Goal: Task Accomplishment & Management: Manage account settings

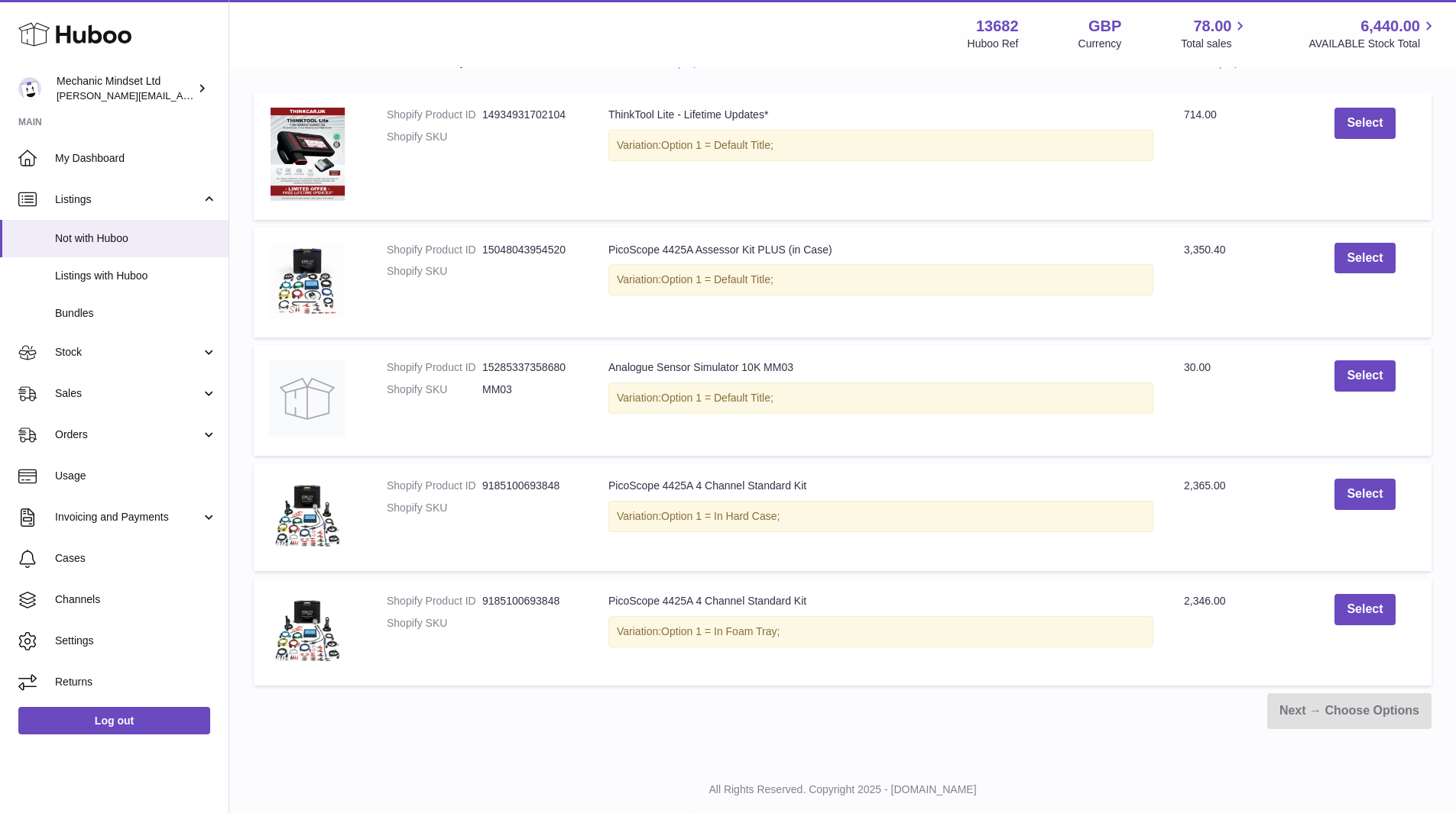
scroll to position [306, 0]
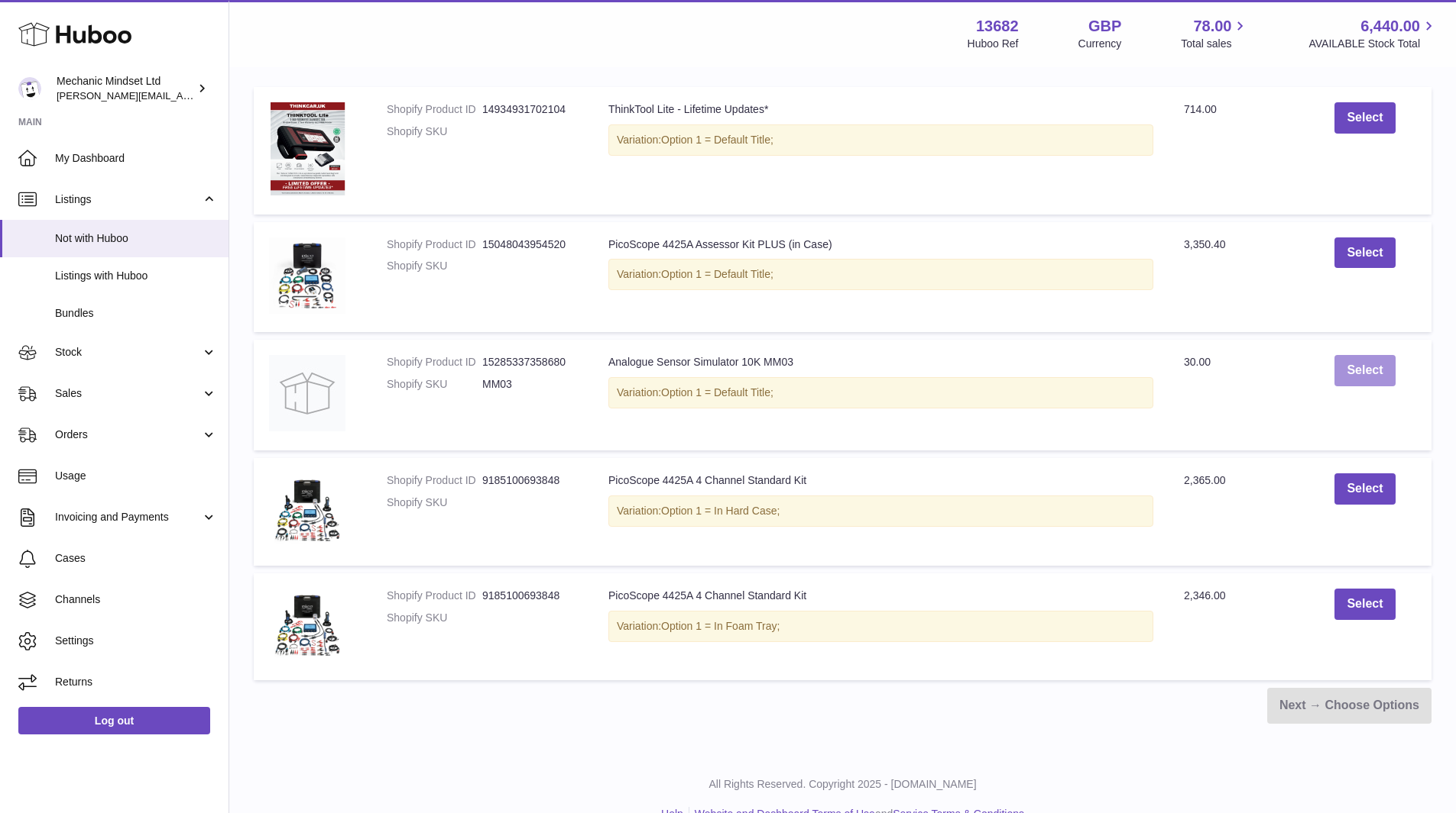
click at [1369, 367] on button "Select" at bounding box center [1364, 371] width 61 height 31
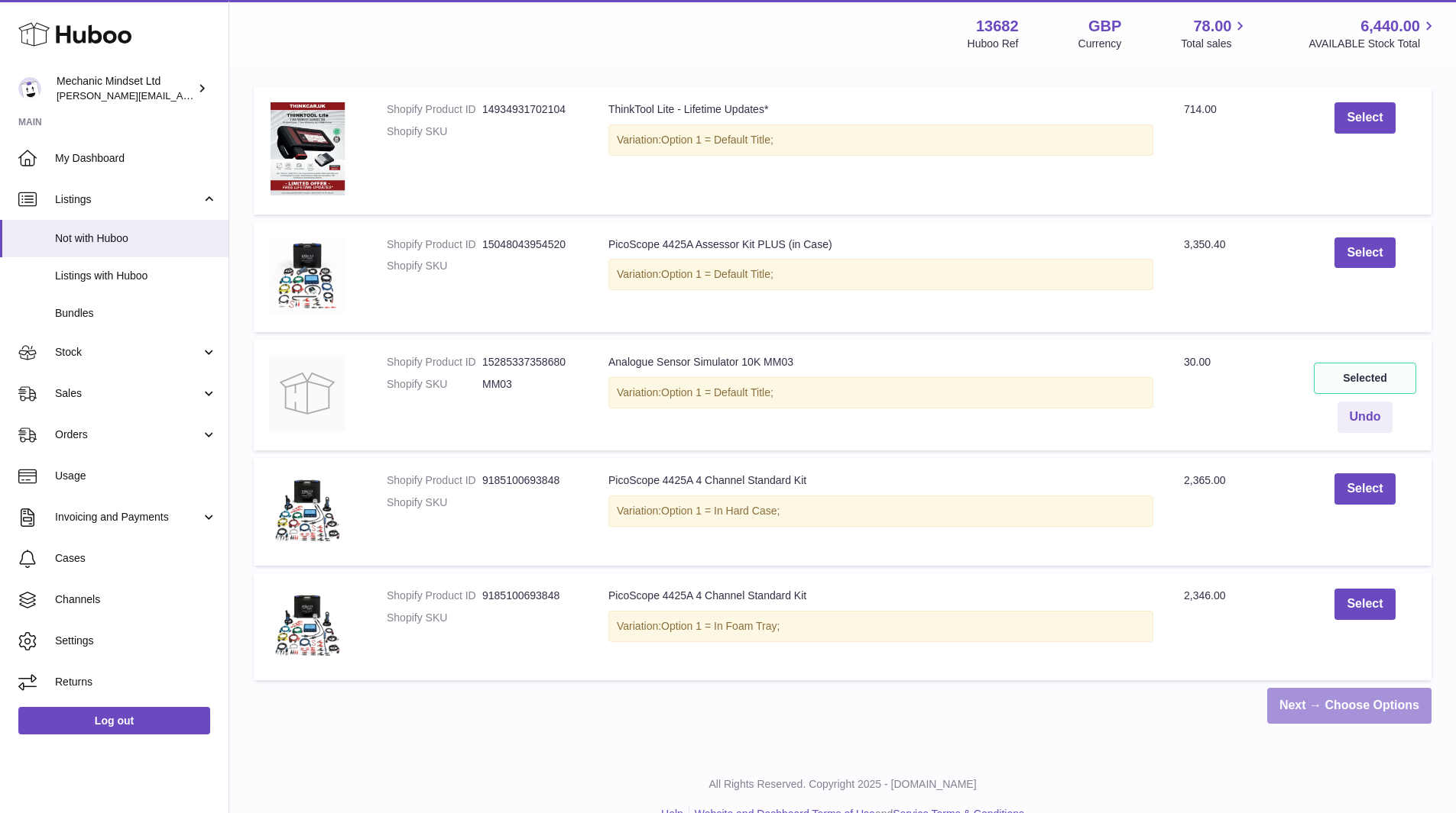
click at [1336, 717] on link "Next → Choose Options" at bounding box center [1349, 706] width 164 height 36
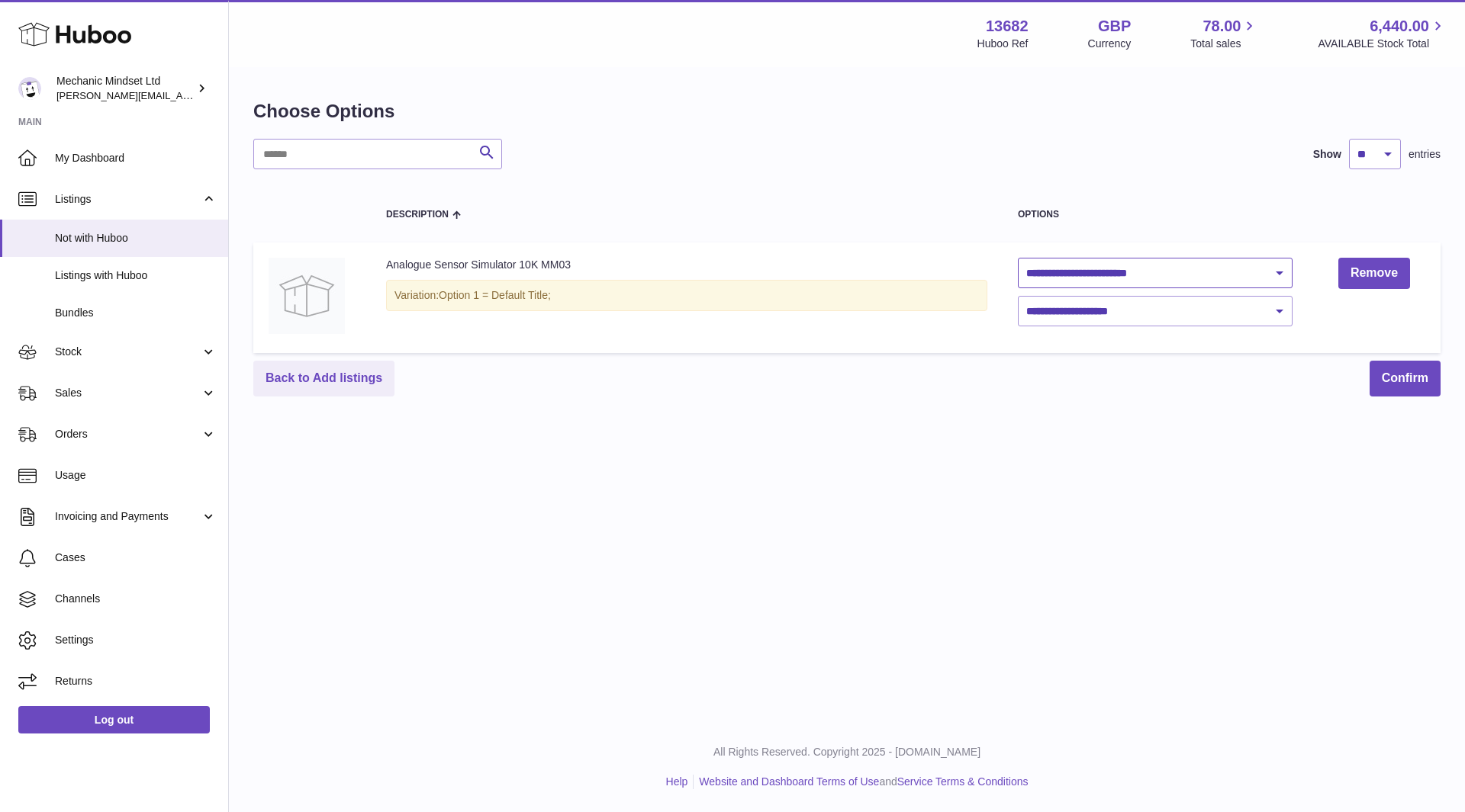
click at [1257, 275] on select "**********" at bounding box center [1155, 272] width 275 height 30
select select "********"
click at [1018, 258] on select "**********" at bounding box center [1155, 272] width 275 height 30
click at [1213, 314] on select "**********" at bounding box center [1155, 311] width 275 height 30
select select "****"
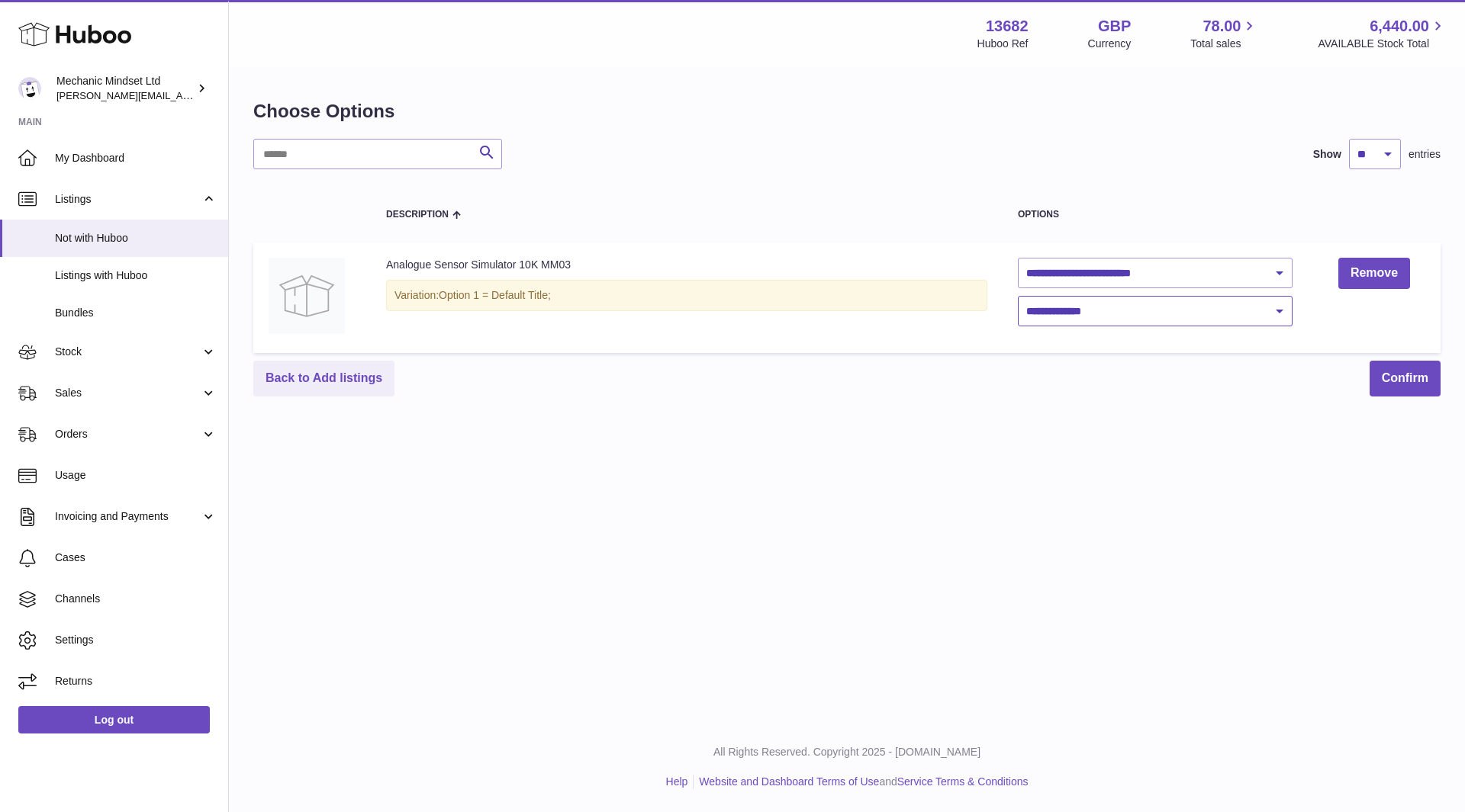
click at [1018, 296] on select "**********" at bounding box center [1155, 311] width 275 height 30
click at [1413, 377] on button "Confirm" at bounding box center [1404, 379] width 71 height 36
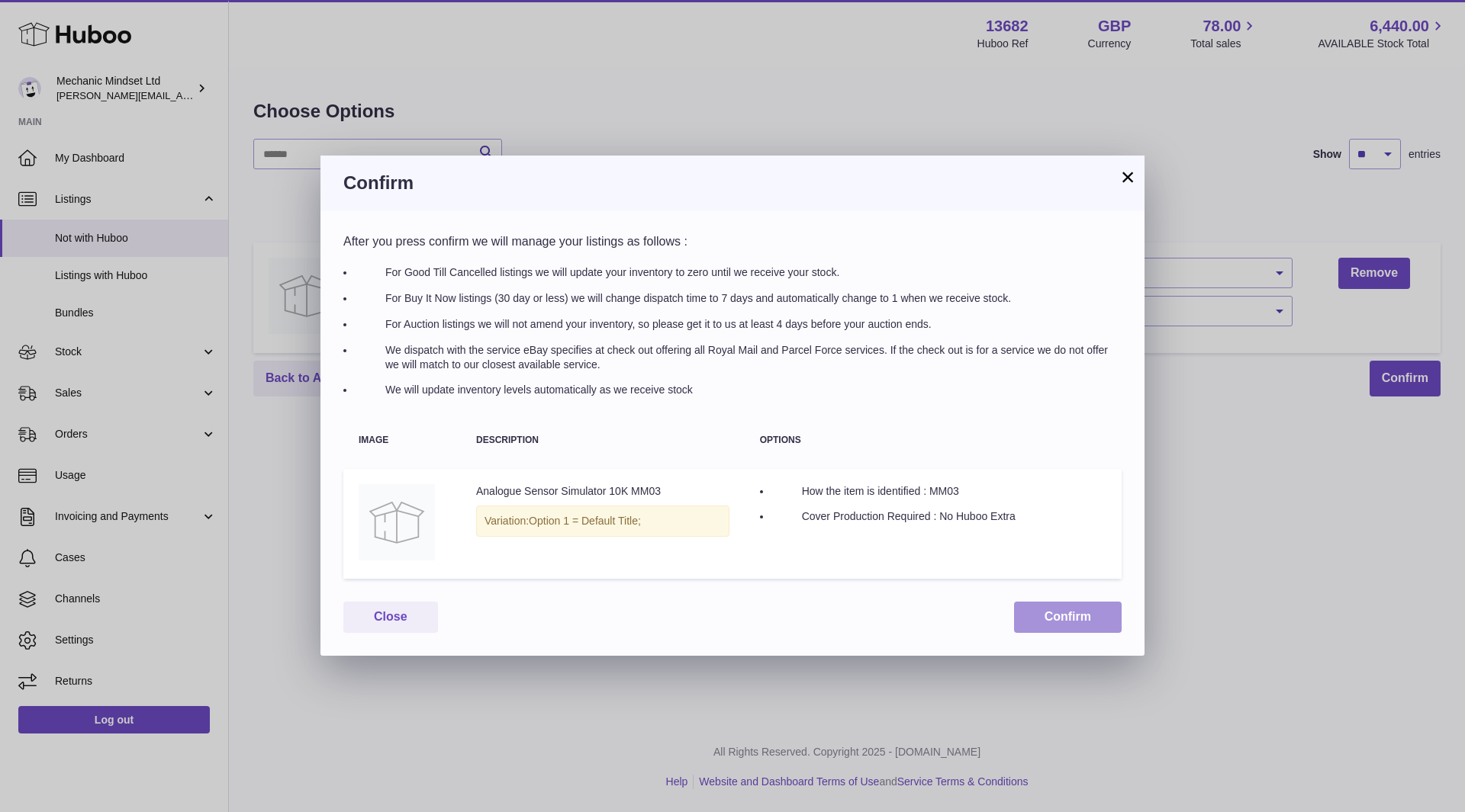
click at [1080, 618] on button "Confirm" at bounding box center [1067, 618] width 107 height 31
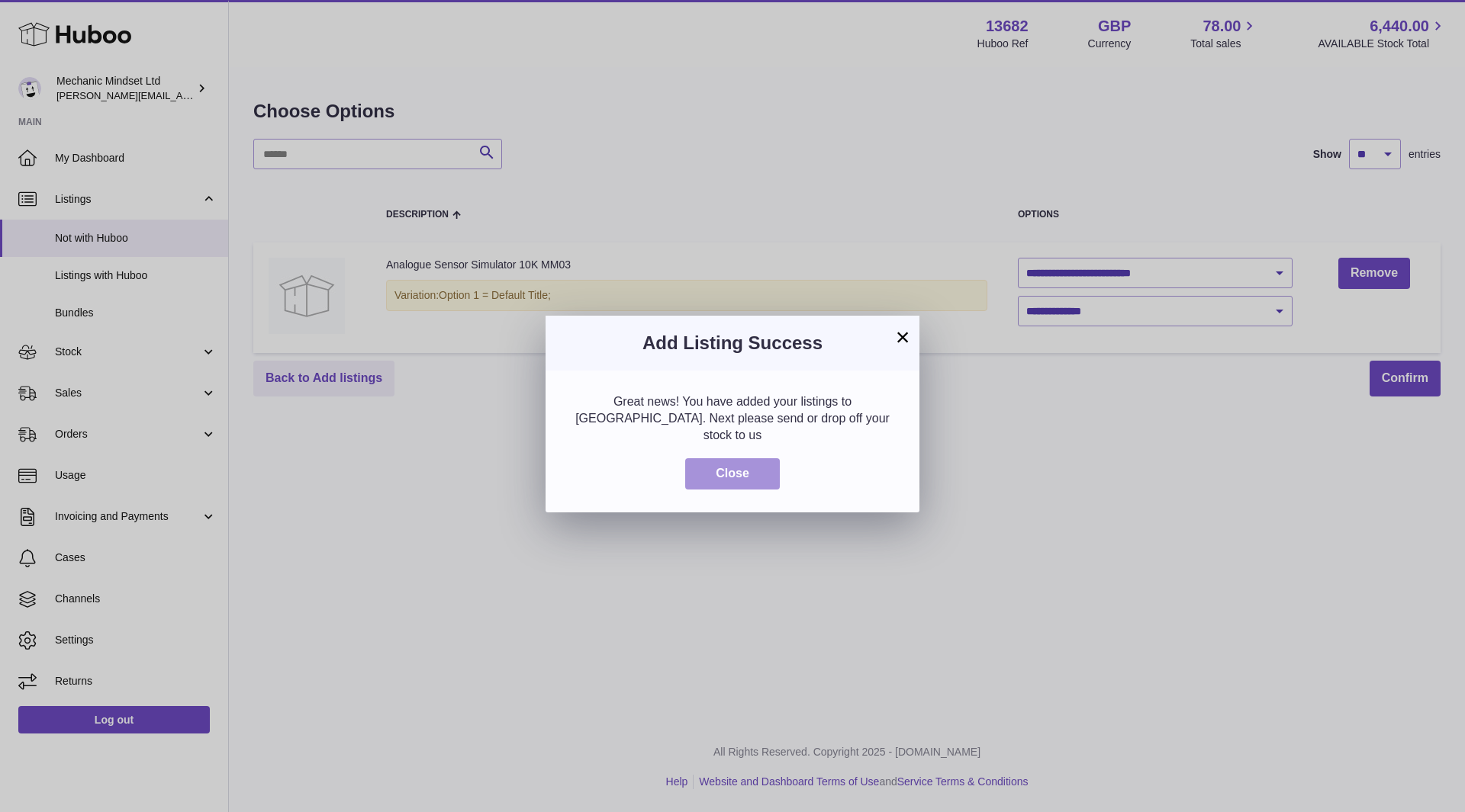
click at [723, 458] on button "Close" at bounding box center [732, 474] width 94 height 31
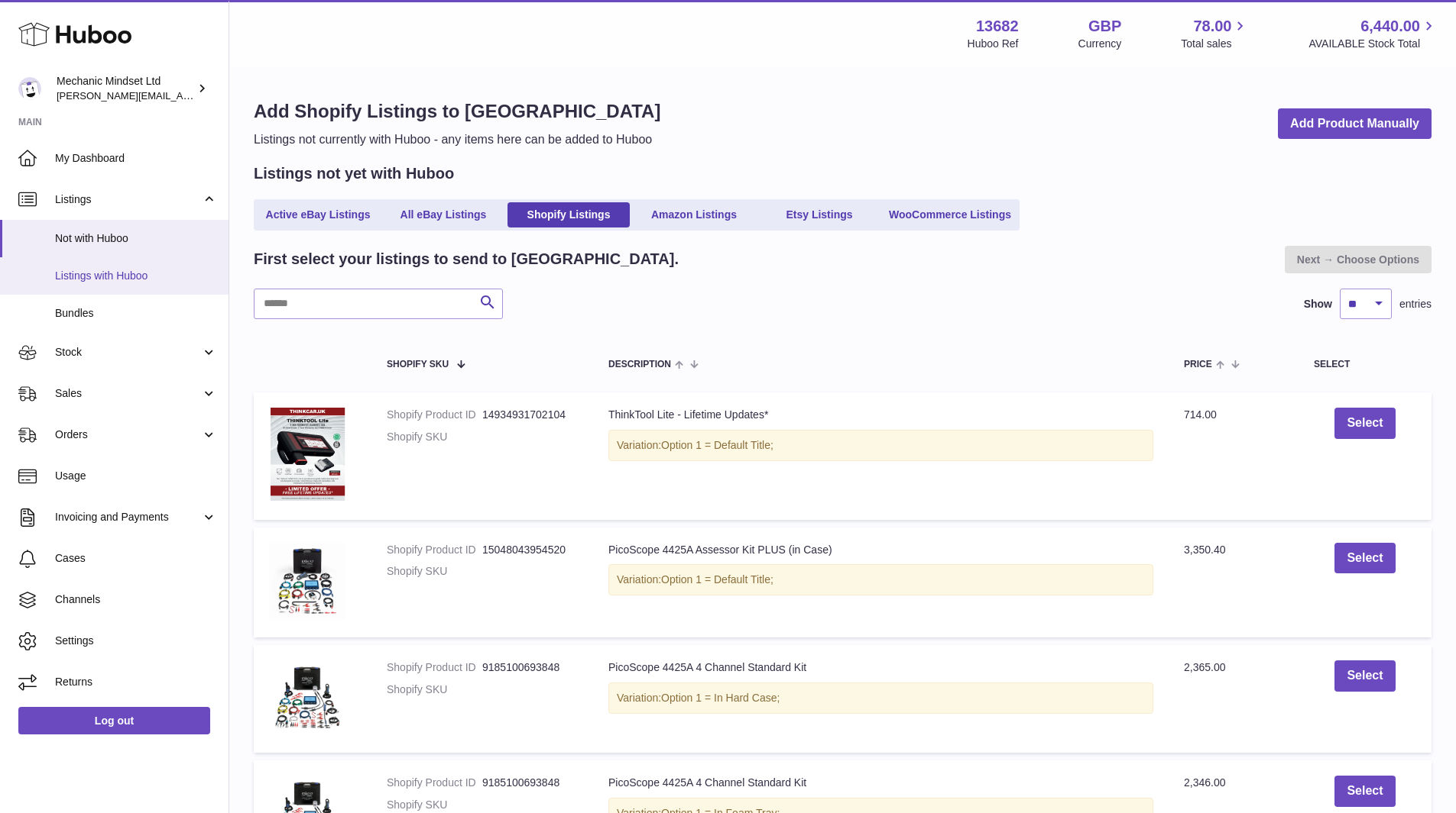
click at [125, 273] on span "Listings with Huboo" at bounding box center [136, 276] width 162 height 15
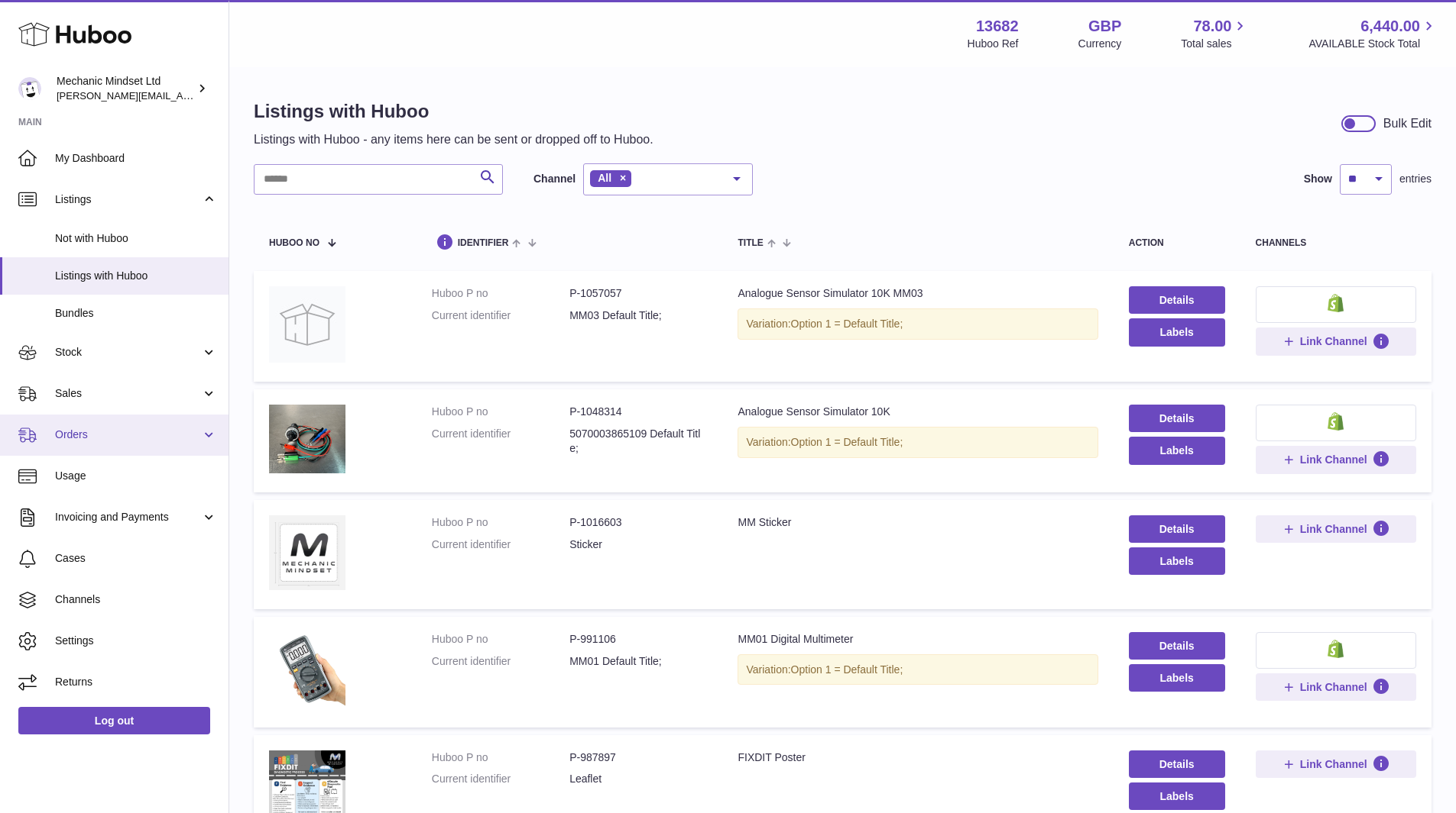
click at [164, 435] on span "Orders" at bounding box center [128, 435] width 146 height 15
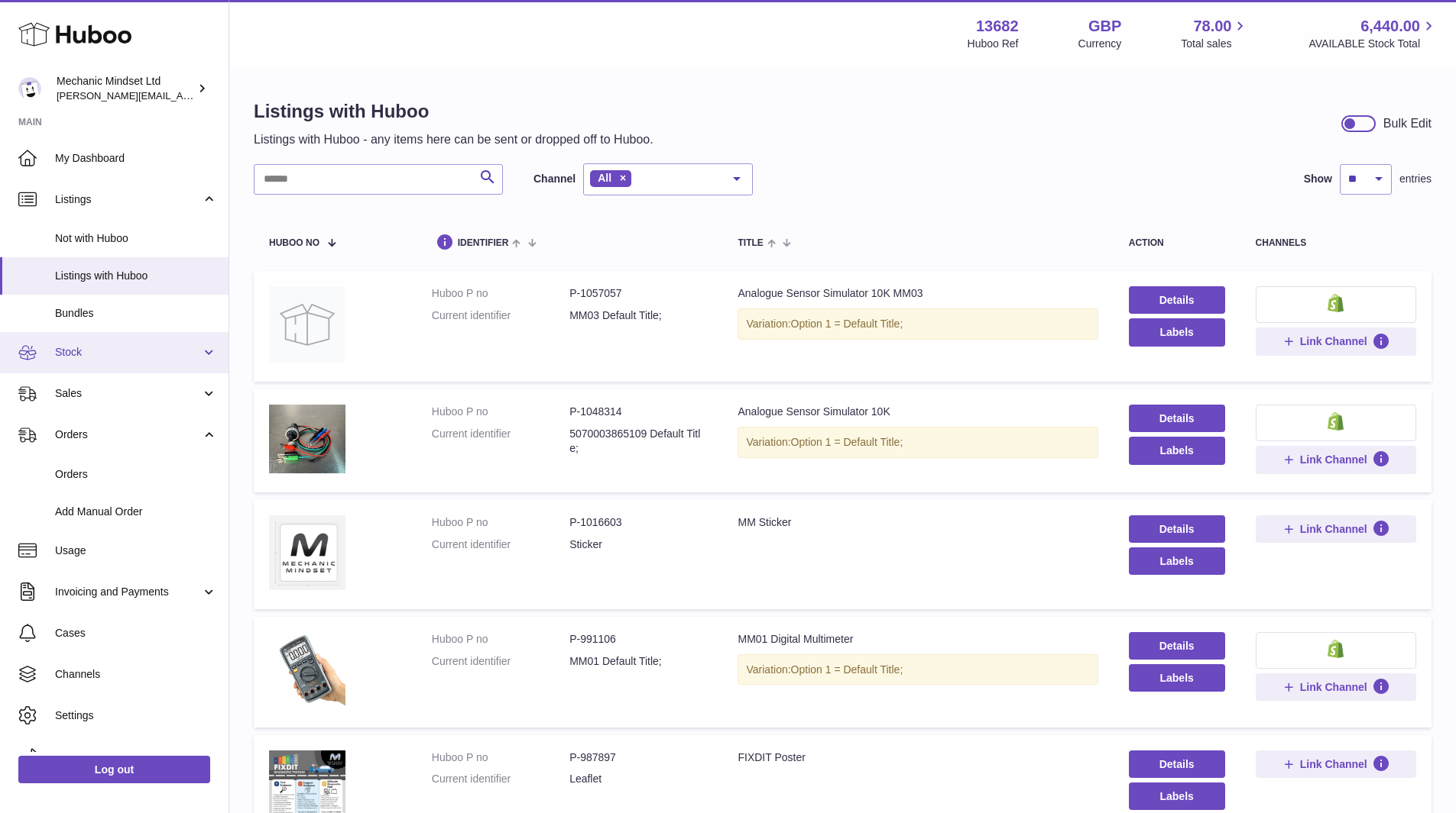
click at [161, 348] on span "Stock" at bounding box center [128, 352] width 146 height 15
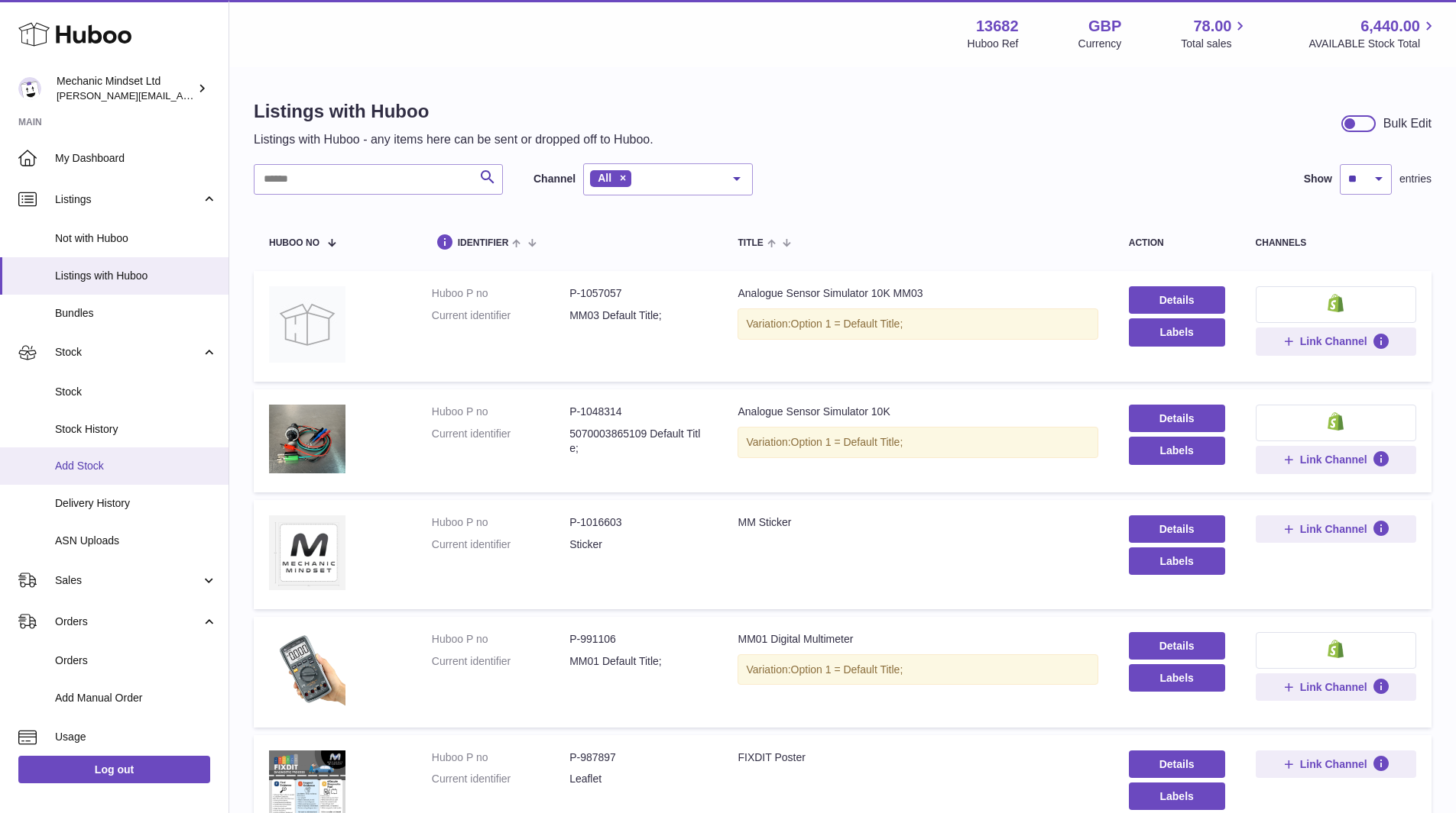
click at [106, 463] on span "Add Stock" at bounding box center [136, 466] width 162 height 15
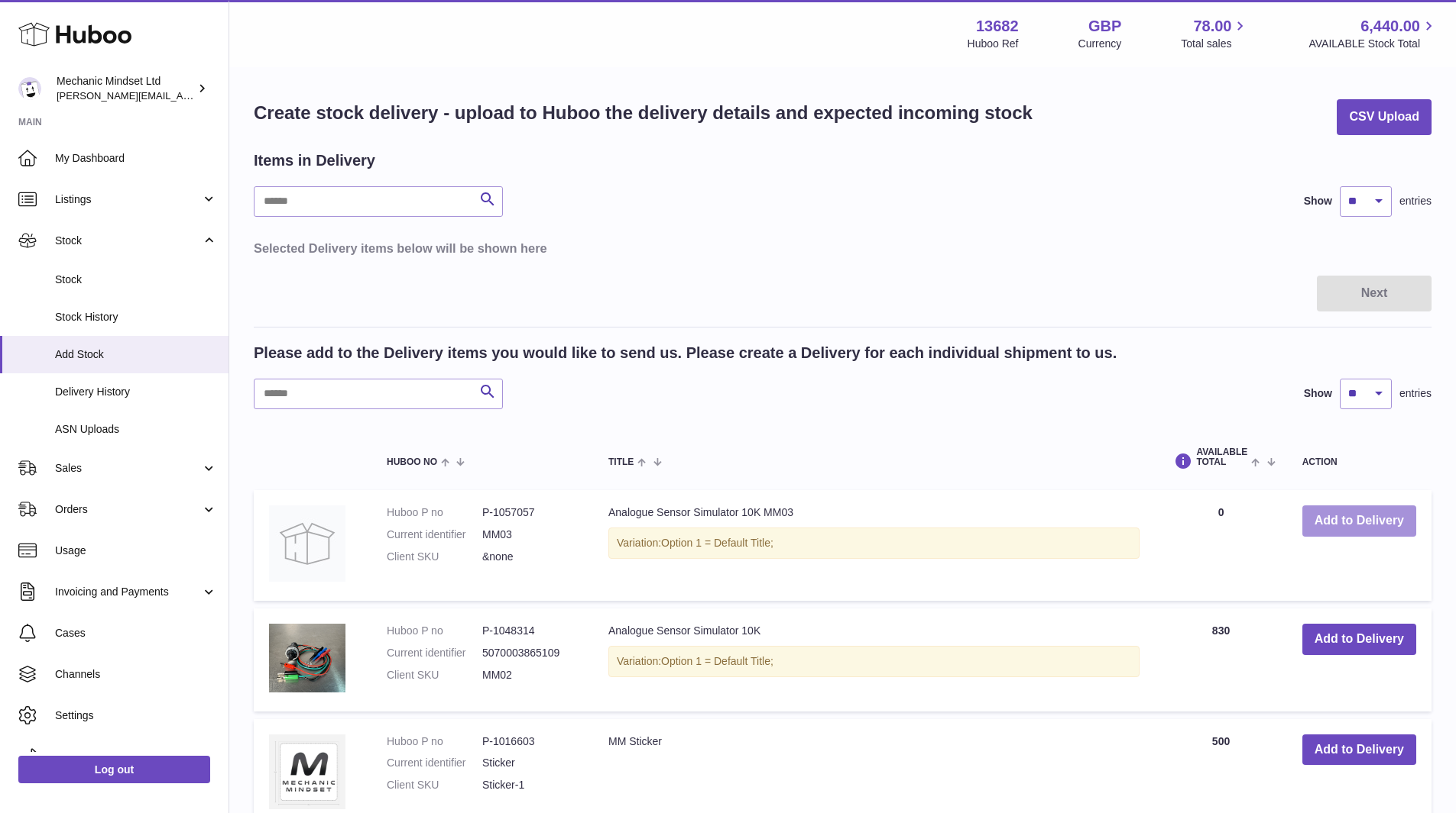
click at [1342, 518] on button "Add to Delivery" at bounding box center [1359, 521] width 114 height 31
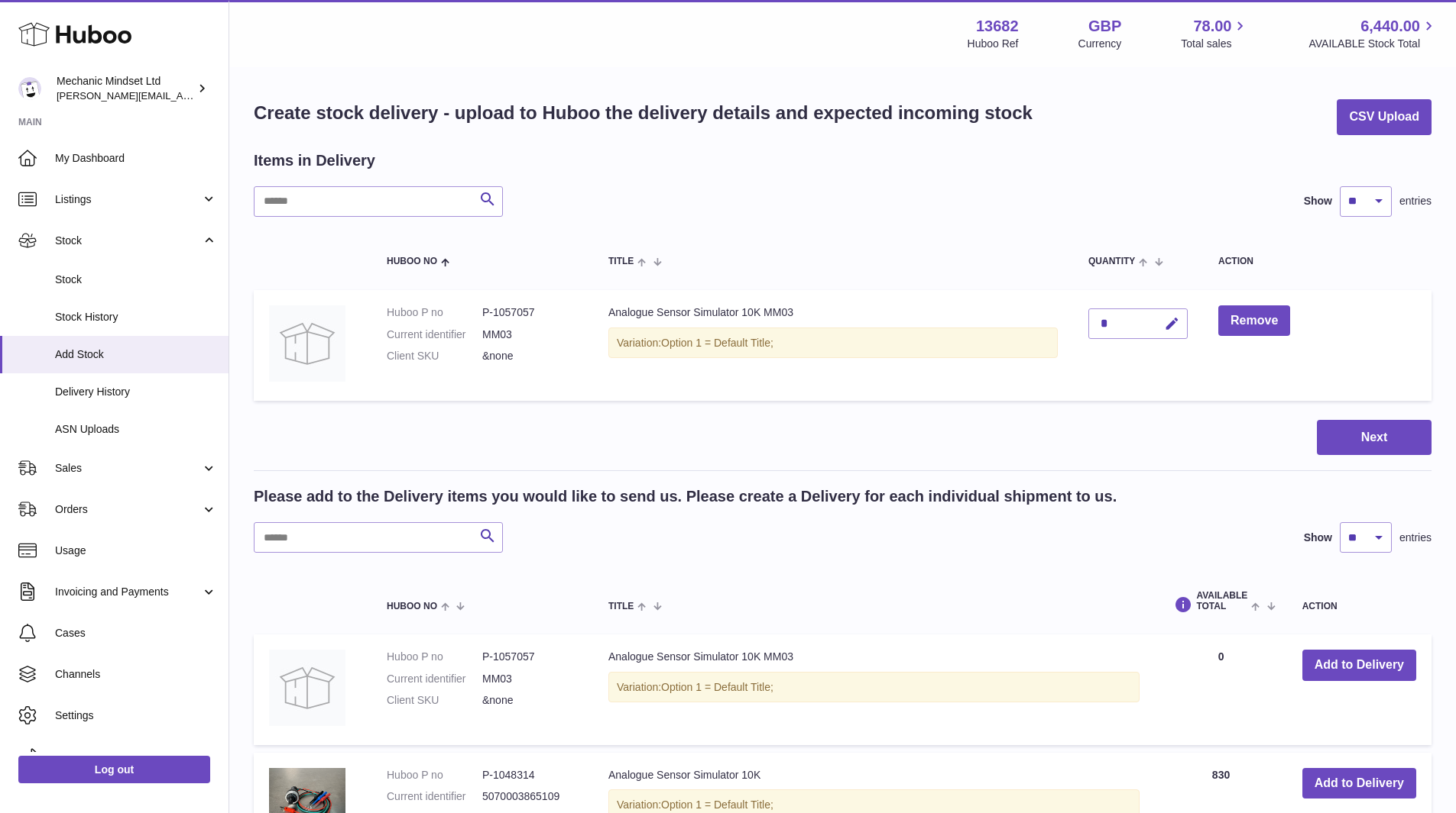
click at [1134, 321] on div "*" at bounding box center [1137, 323] width 99 height 30
click at [1169, 322] on icon "button" at bounding box center [1171, 324] width 16 height 16
type input "****"
click at [1165, 323] on icon "submit" at bounding box center [1171, 323] width 14 height 14
click at [1395, 431] on button "Next" at bounding box center [1373, 438] width 115 height 36
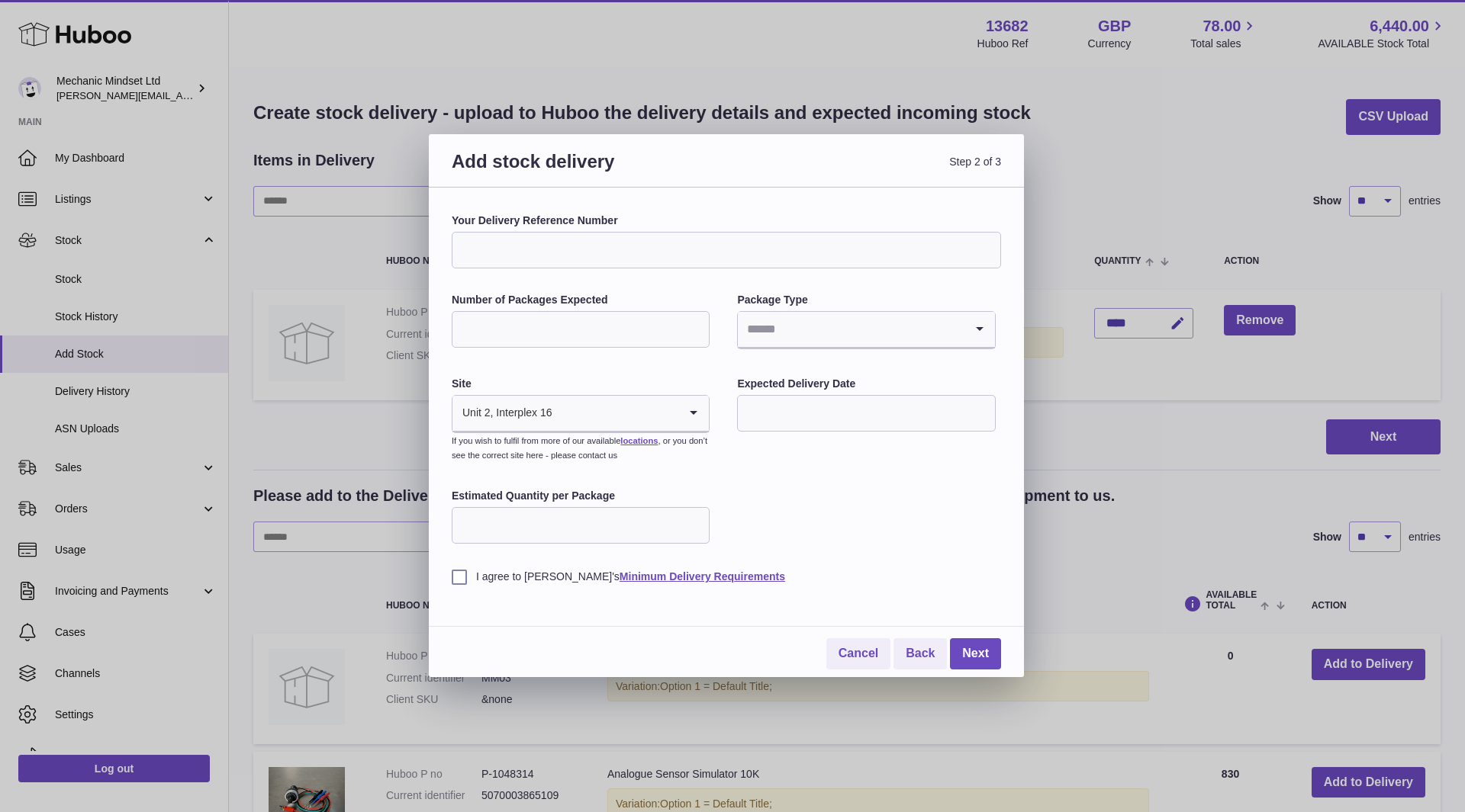
click at [608, 321] on input "Number of Packages Expected" at bounding box center [580, 330] width 258 height 37
type input "*"
click at [972, 331] on icon "Search for option" at bounding box center [979, 329] width 30 height 35
click at [799, 432] on li "Boxes" at bounding box center [866, 431] width 255 height 30
click at [592, 330] on input "*" at bounding box center [580, 330] width 258 height 37
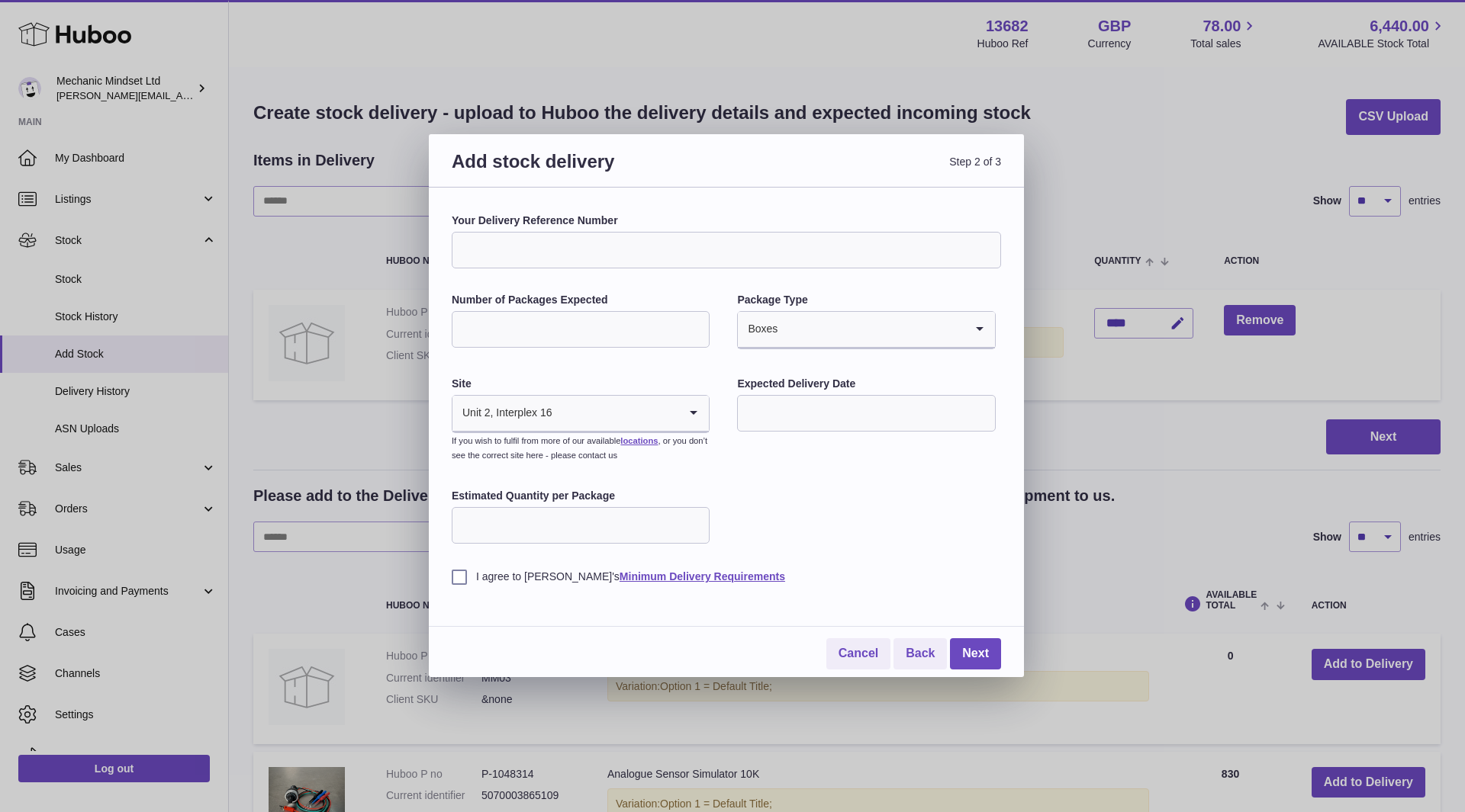
type input "*"
click at [539, 357] on div "Your Delivery Reference Number Number of Packages Expected * Package Type Boxes…" at bounding box center [726, 399] width 549 height 371
click at [803, 412] on input "text" at bounding box center [865, 413] width 258 height 37
click at [956, 453] on icon "button" at bounding box center [953, 450] width 18 height 18
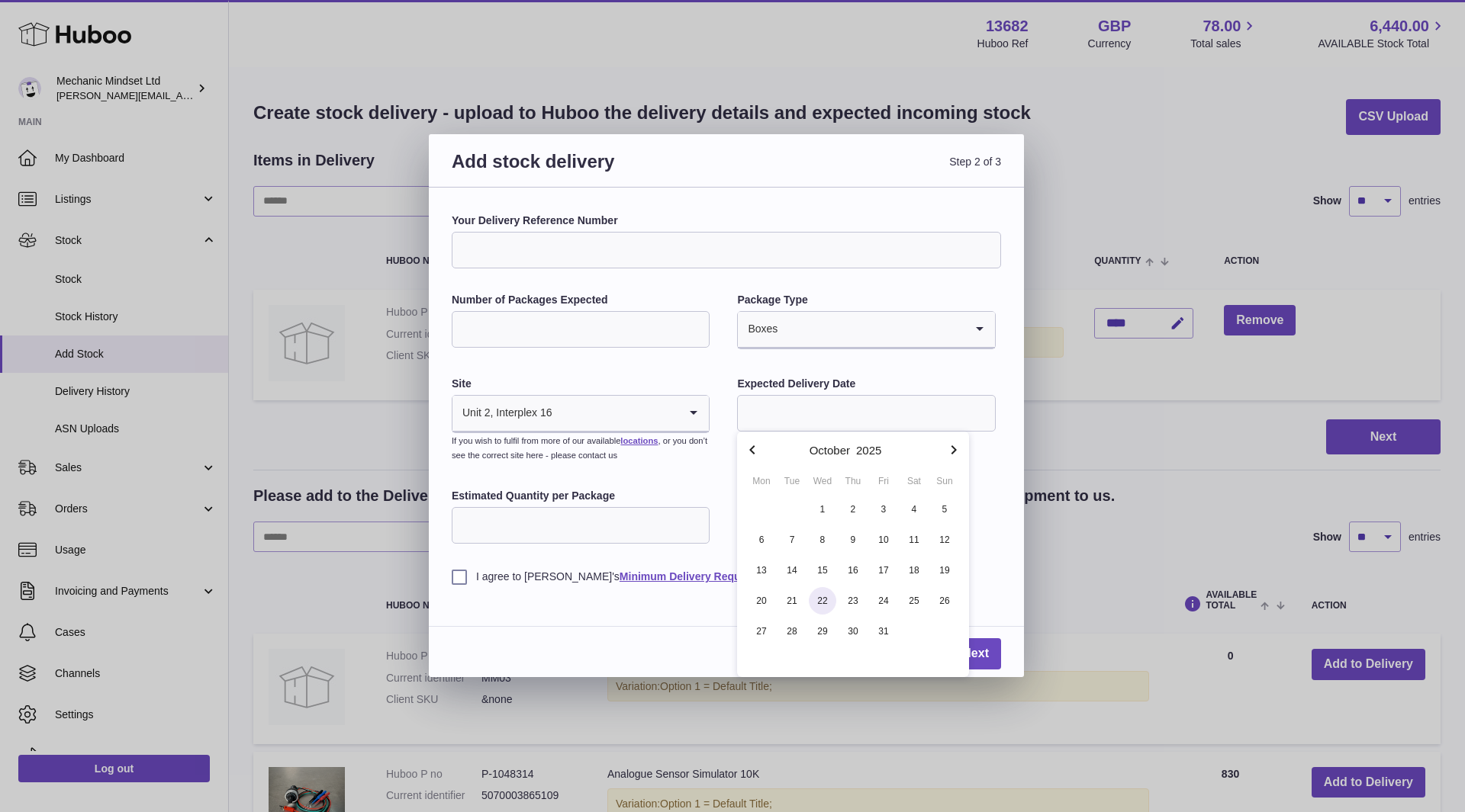
click at [821, 597] on span "22" at bounding box center [822, 601] width 28 height 27
type input "**********"
click at [517, 531] on input "Estimated Quantity per Package" at bounding box center [580, 526] width 258 height 37
type input "***"
click at [459, 574] on label "I agree to Huboo's Minimum Delivery Requirements" at bounding box center [726, 577] width 549 height 15
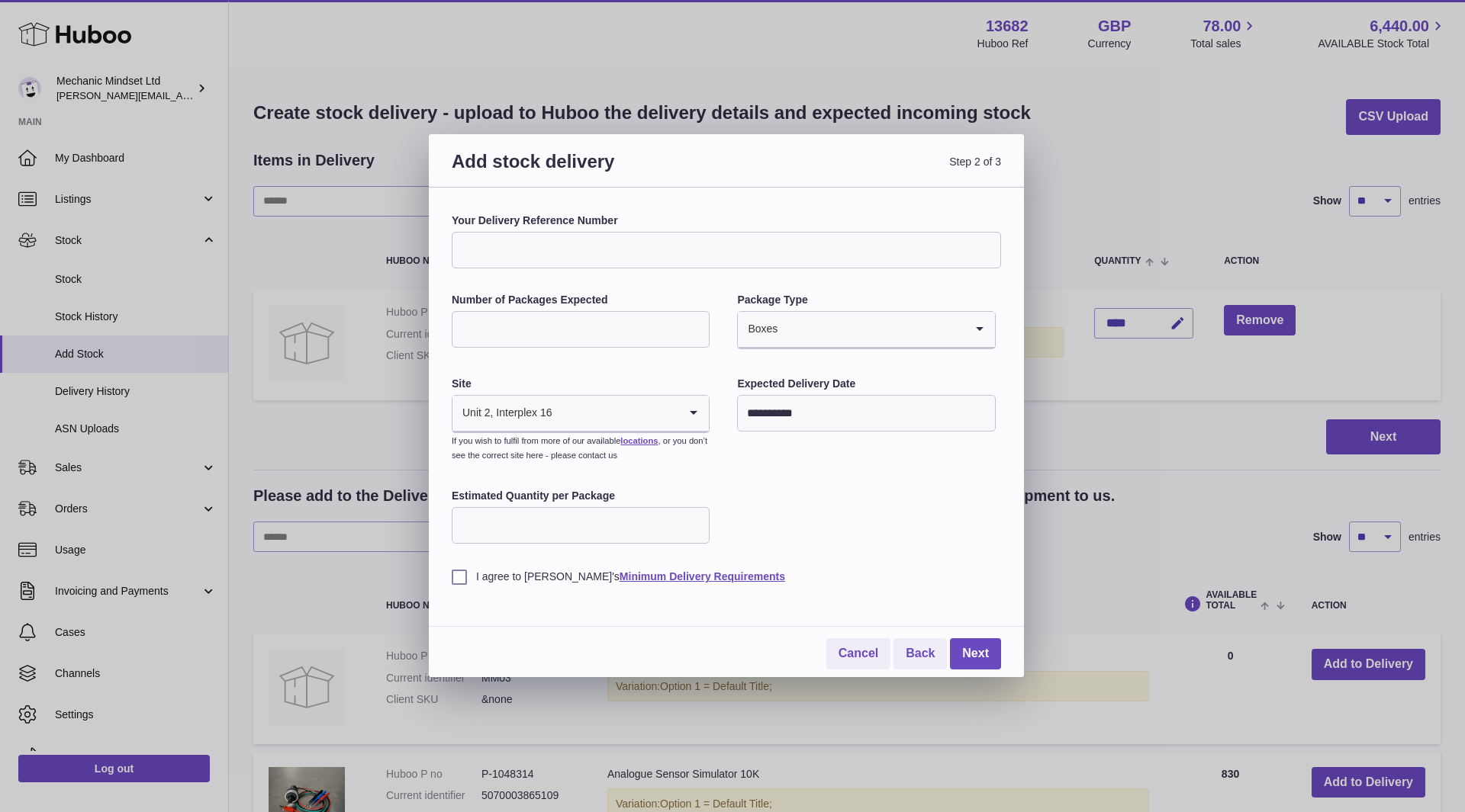
click at [649, 239] on input "Your Delivery Reference Number" at bounding box center [726, 250] width 549 height 37
click at [456, 284] on div "**********" at bounding box center [726, 399] width 549 height 371
click at [487, 248] on input "Your Delivery Reference Number" at bounding box center [726, 250] width 549 height 37
type input "**********"
click at [976, 657] on link "Next" at bounding box center [975, 654] width 51 height 31
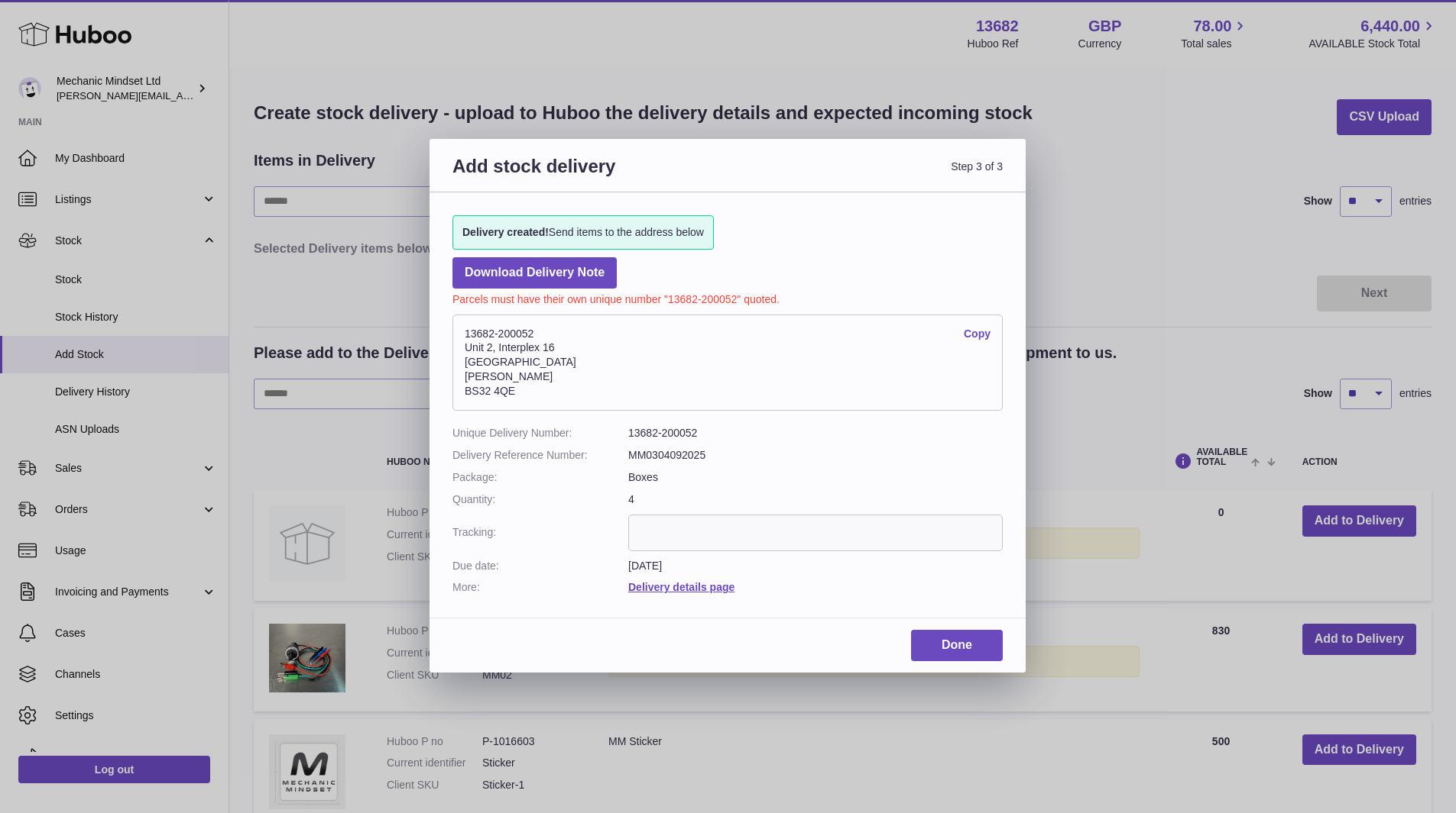
drag, startPoint x: 467, startPoint y: 331, endPoint x: 522, endPoint y: 388, distance: 79.2
click at [522, 388] on address "13682-200052 Copy Unit 2, Interplex 16 Ash Ridge Road Bradley Stoke BS32 4QE" at bounding box center [727, 362] width 550 height 96
copy address "13682-200052 Copy Unit 2, Interplex 16 Ash Ridge Road Bradley Stoke BS32 4QE"
click at [570, 567] on dt "Due date:" at bounding box center [540, 566] width 175 height 15
click at [959, 643] on link "Done" at bounding box center [957, 646] width 92 height 31
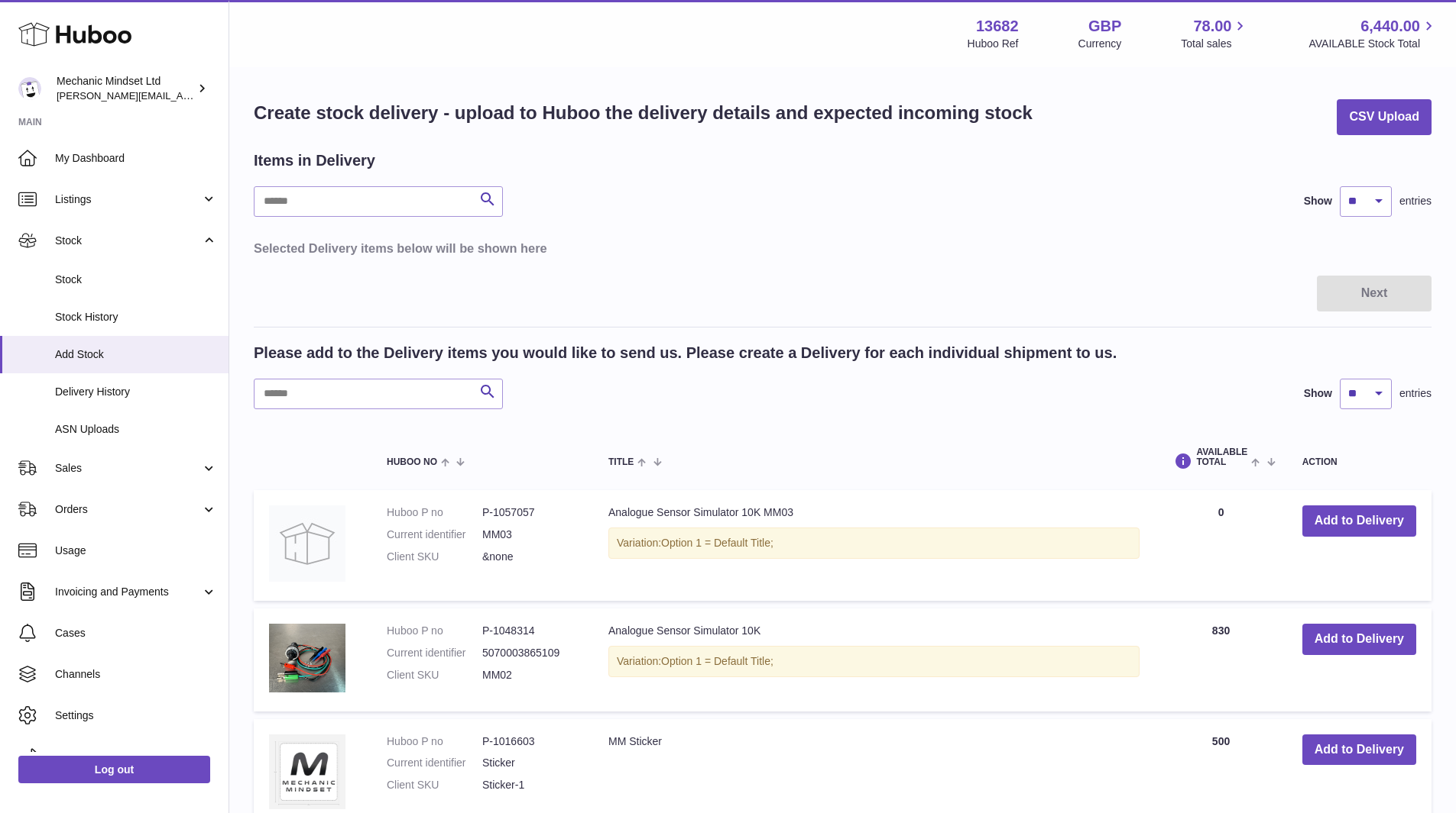
click at [737, 735] on div "Add stock delivery Step 3 of 3 Delivery created! Send items to the address belo…" at bounding box center [728, 406] width 1456 height 813
click at [85, 385] on span "Delivery History" at bounding box center [136, 393] width 162 height 15
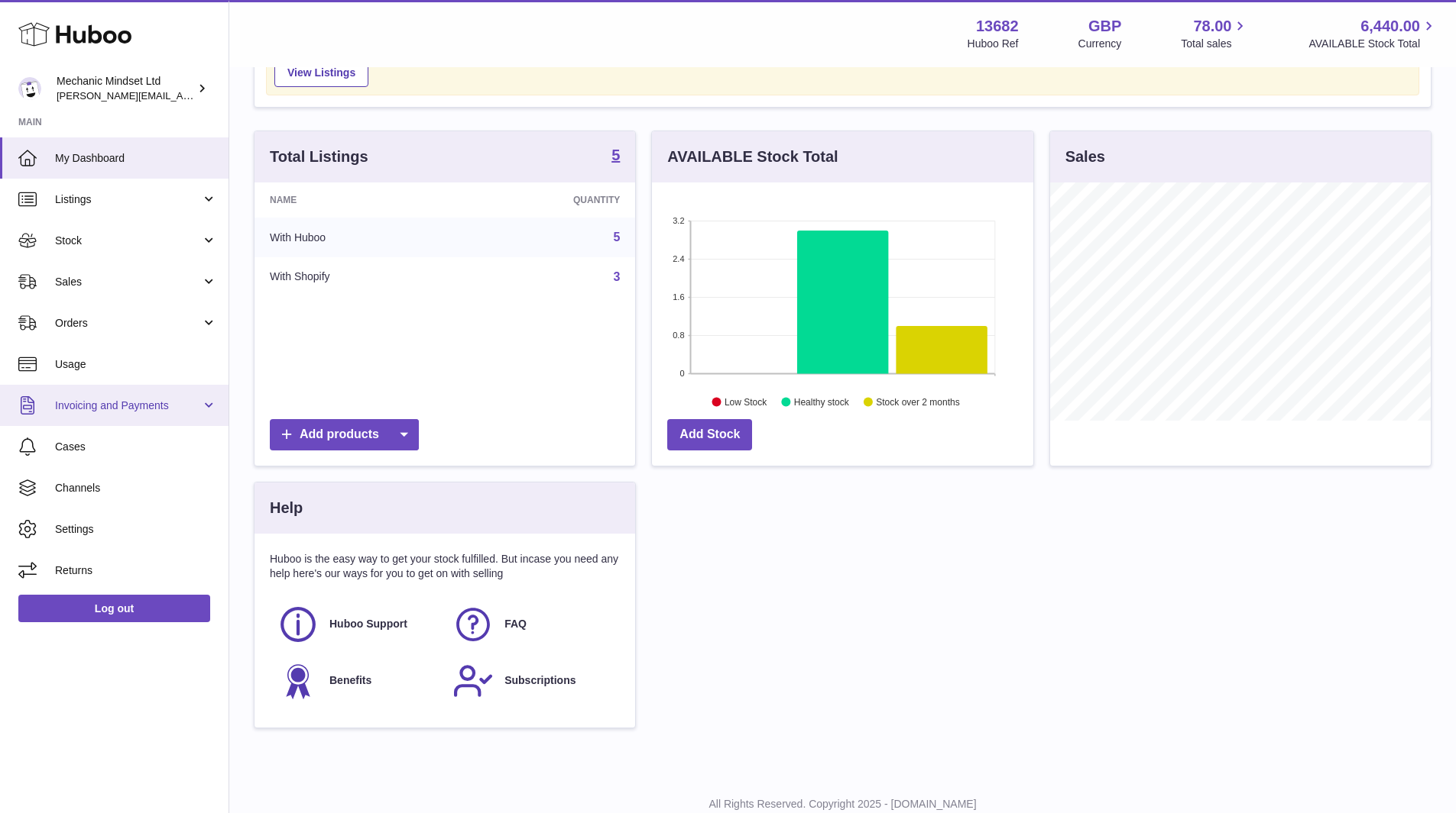
scroll to position [69, 0]
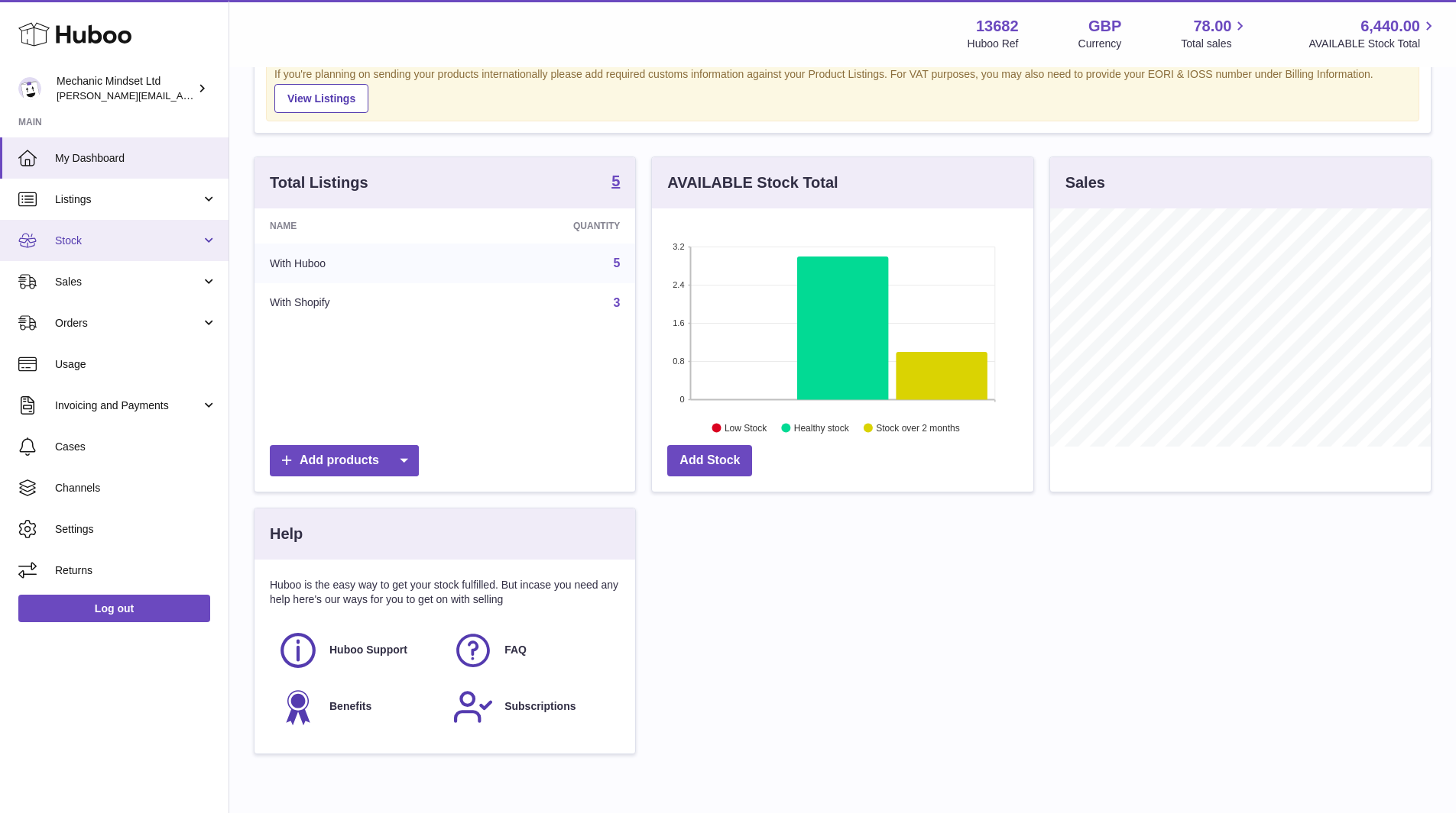
click at [95, 247] on span "Stock" at bounding box center [128, 241] width 146 height 15
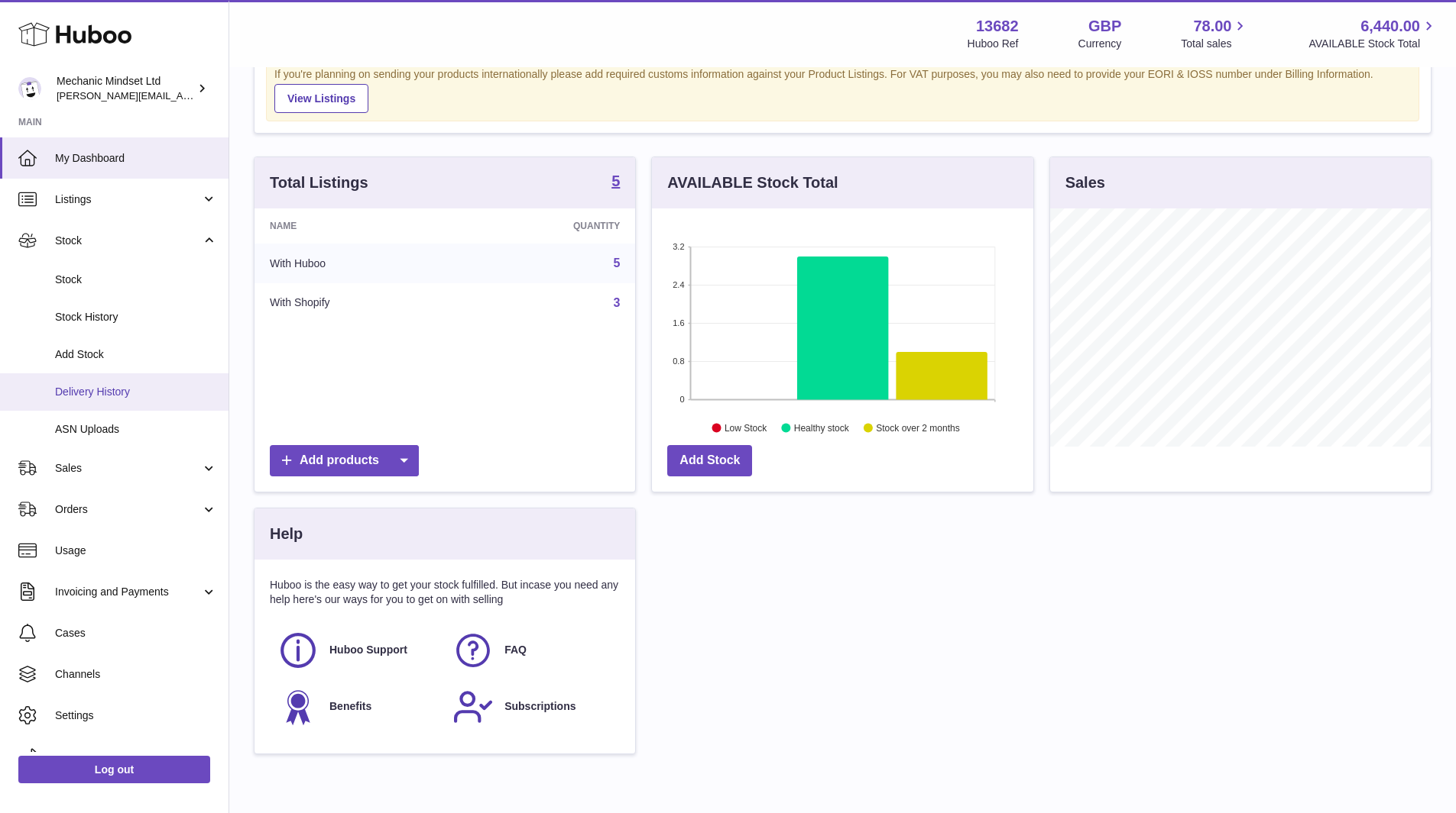
click at [92, 392] on span "Delivery History" at bounding box center [136, 393] width 162 height 15
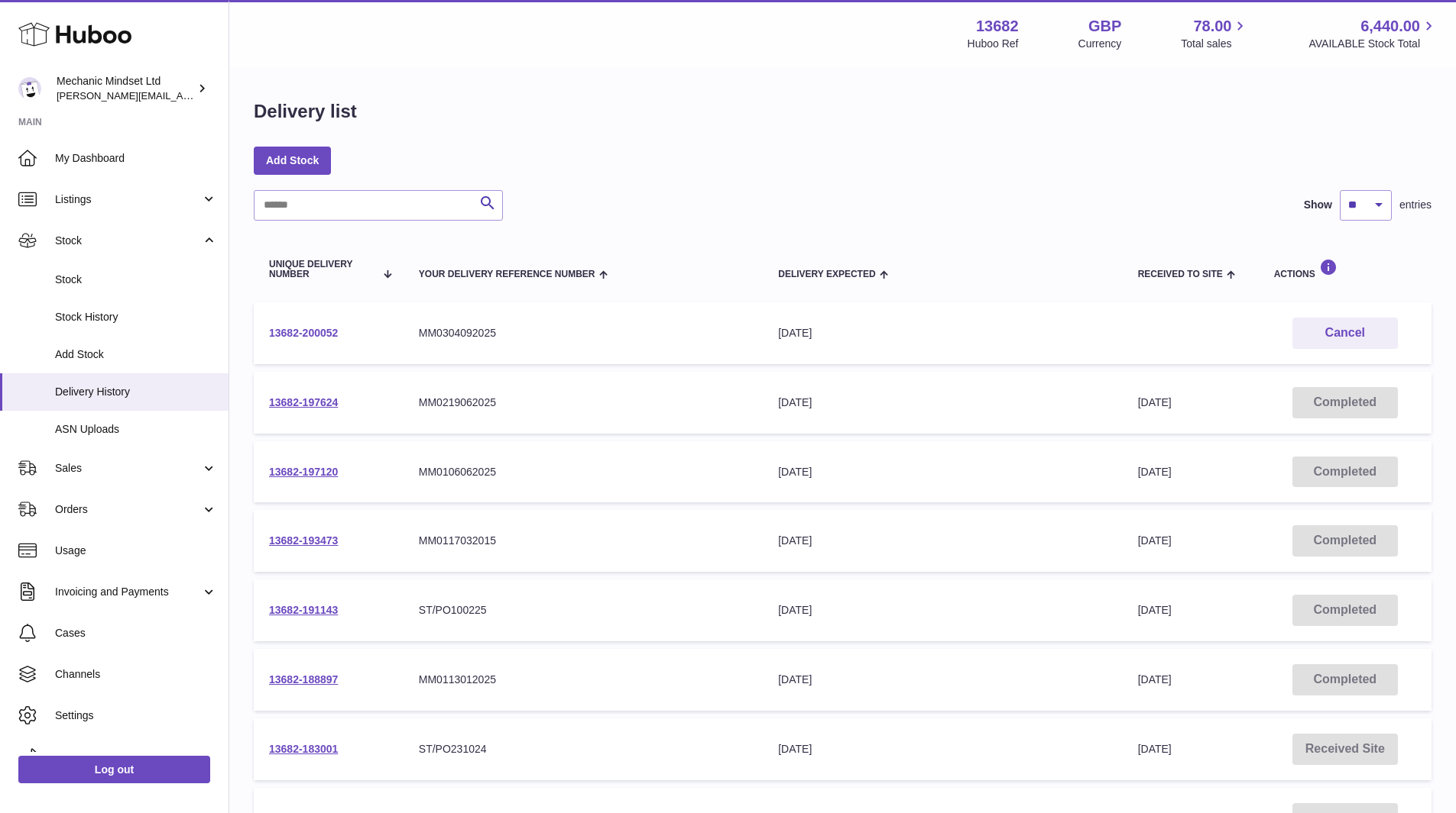
click at [323, 328] on td "13682-200052" at bounding box center [328, 333] width 150 height 61
click at [321, 330] on link "13682-200052" at bounding box center [303, 332] width 69 height 12
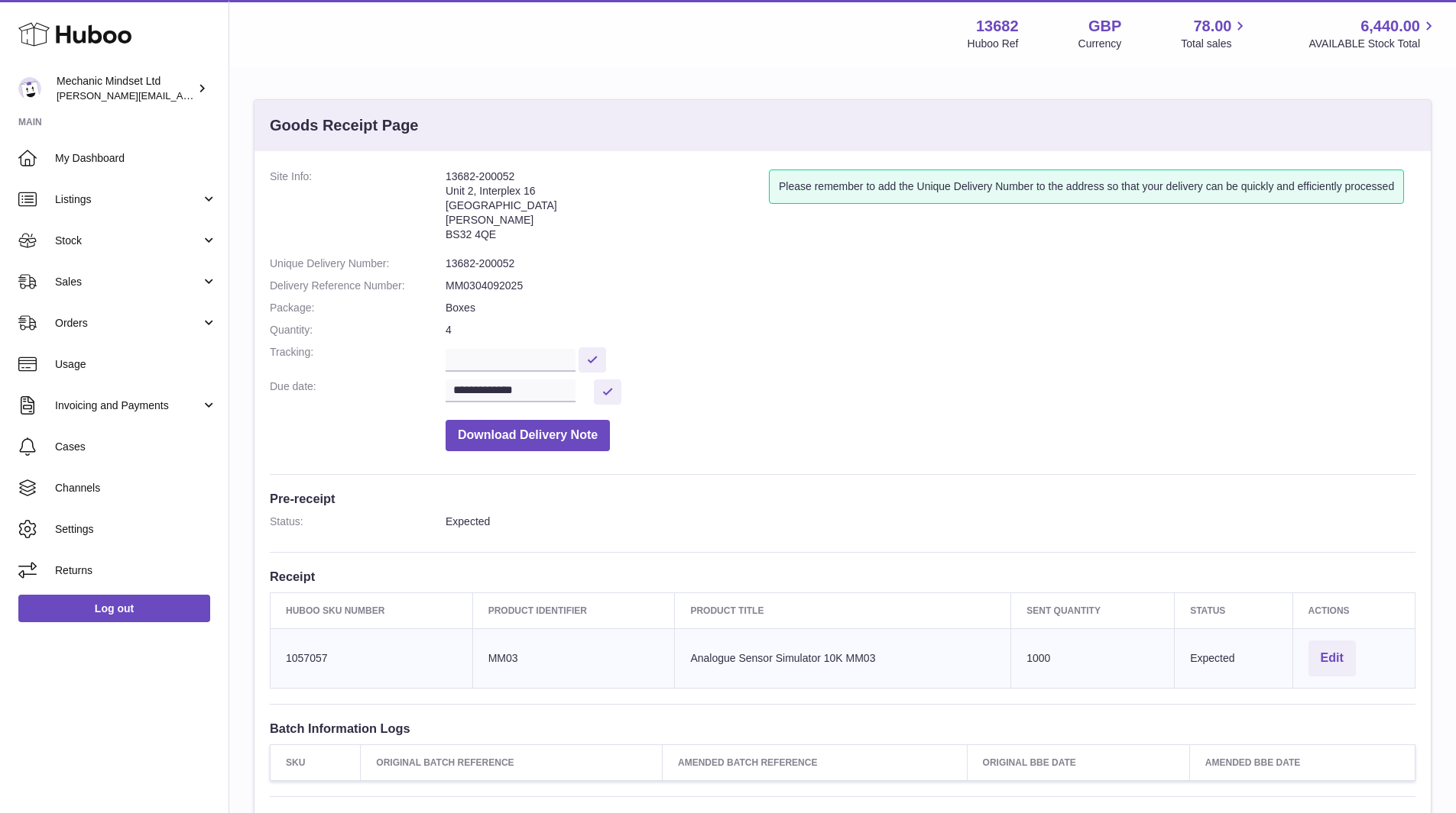
click at [558, 46] on div "Menu Huboo 13682 Huboo Ref GBP Currency 78.00 Total sales 6,440.00 AVAILABLE St…" at bounding box center [843, 33] width 1190 height 35
click at [104, 709] on div "Huboo Mechanic Mindset Ltd [PERSON_NAME][EMAIL_ADDRESS][DOMAIN_NAME] Main My Da…" at bounding box center [115, 406] width 230 height 813
click at [114, 321] on span "Orders" at bounding box center [128, 324] width 146 height 15
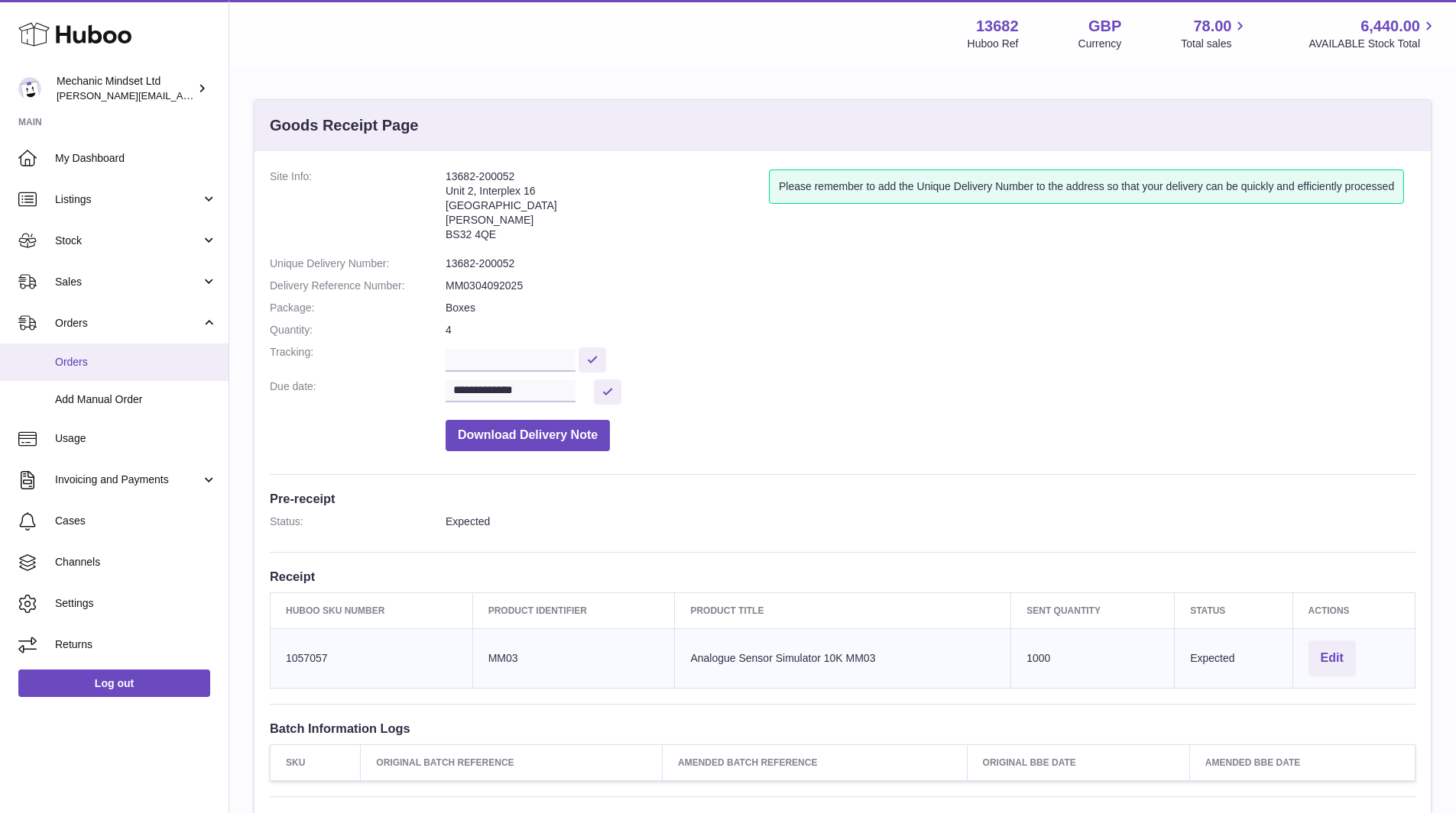
click at [94, 358] on span "Orders" at bounding box center [136, 362] width 162 height 15
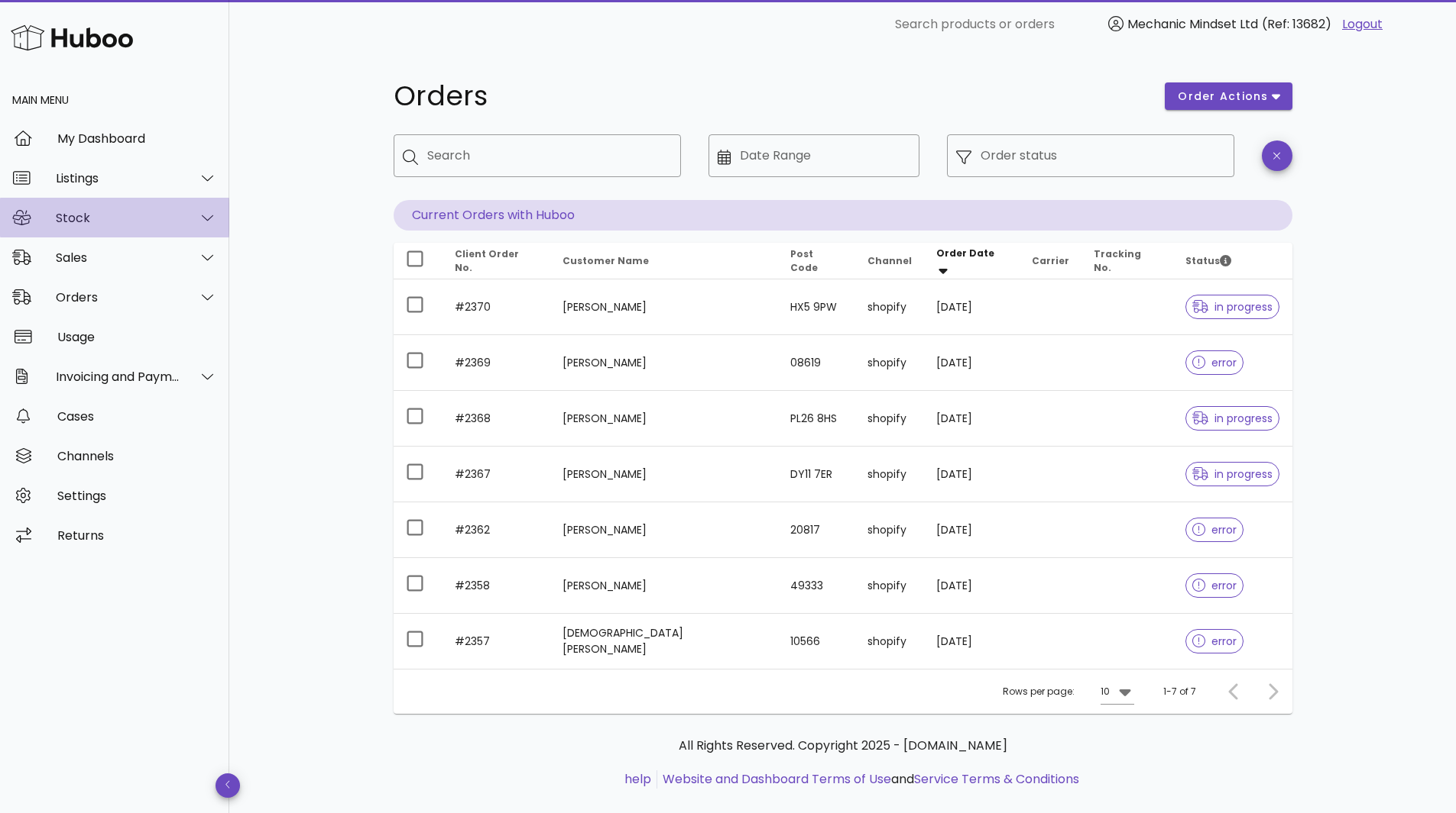
click at [157, 218] on div "Stock" at bounding box center [118, 218] width 125 height 15
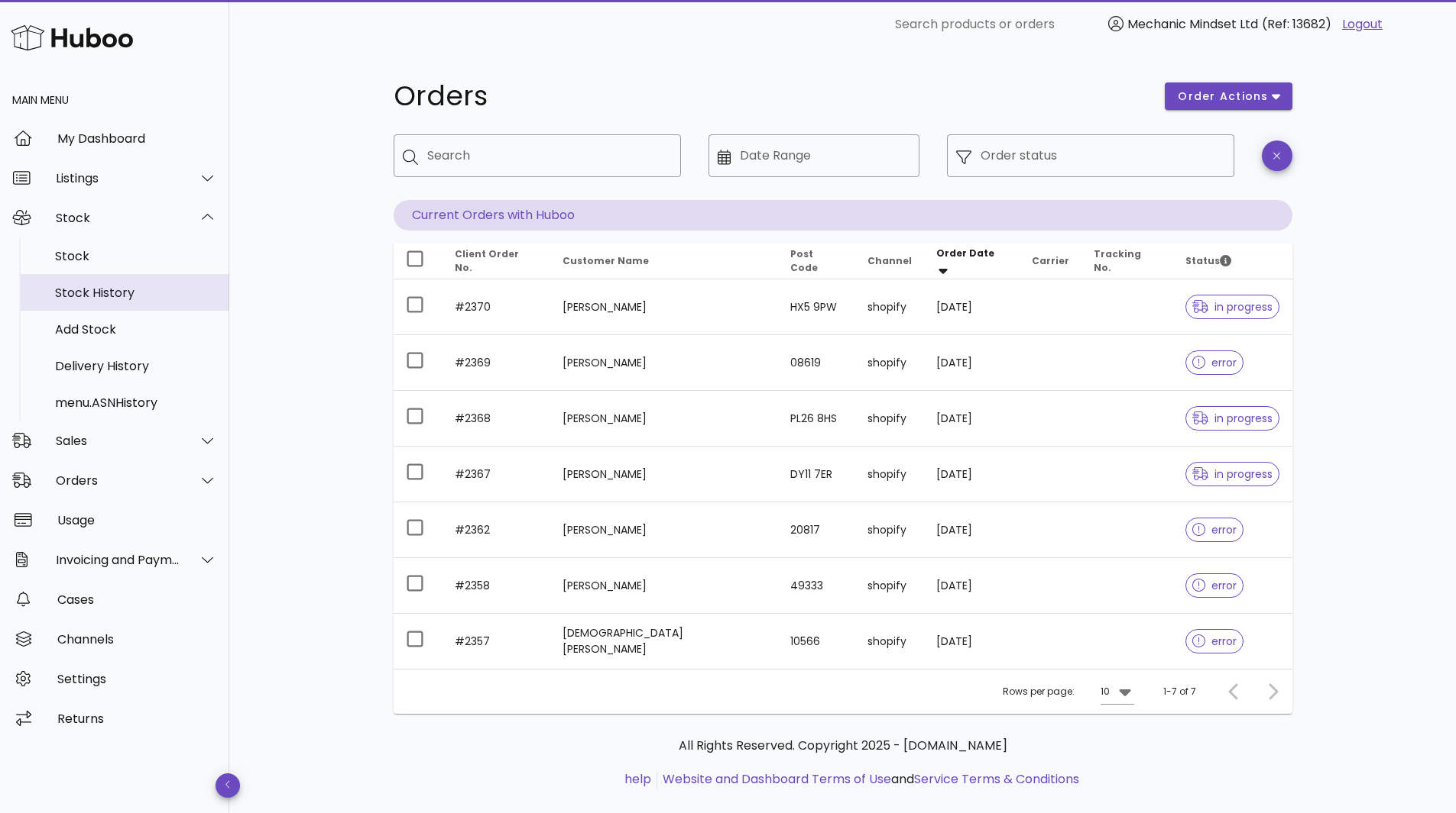
click at [109, 297] on div "Stock History" at bounding box center [136, 293] width 162 height 15
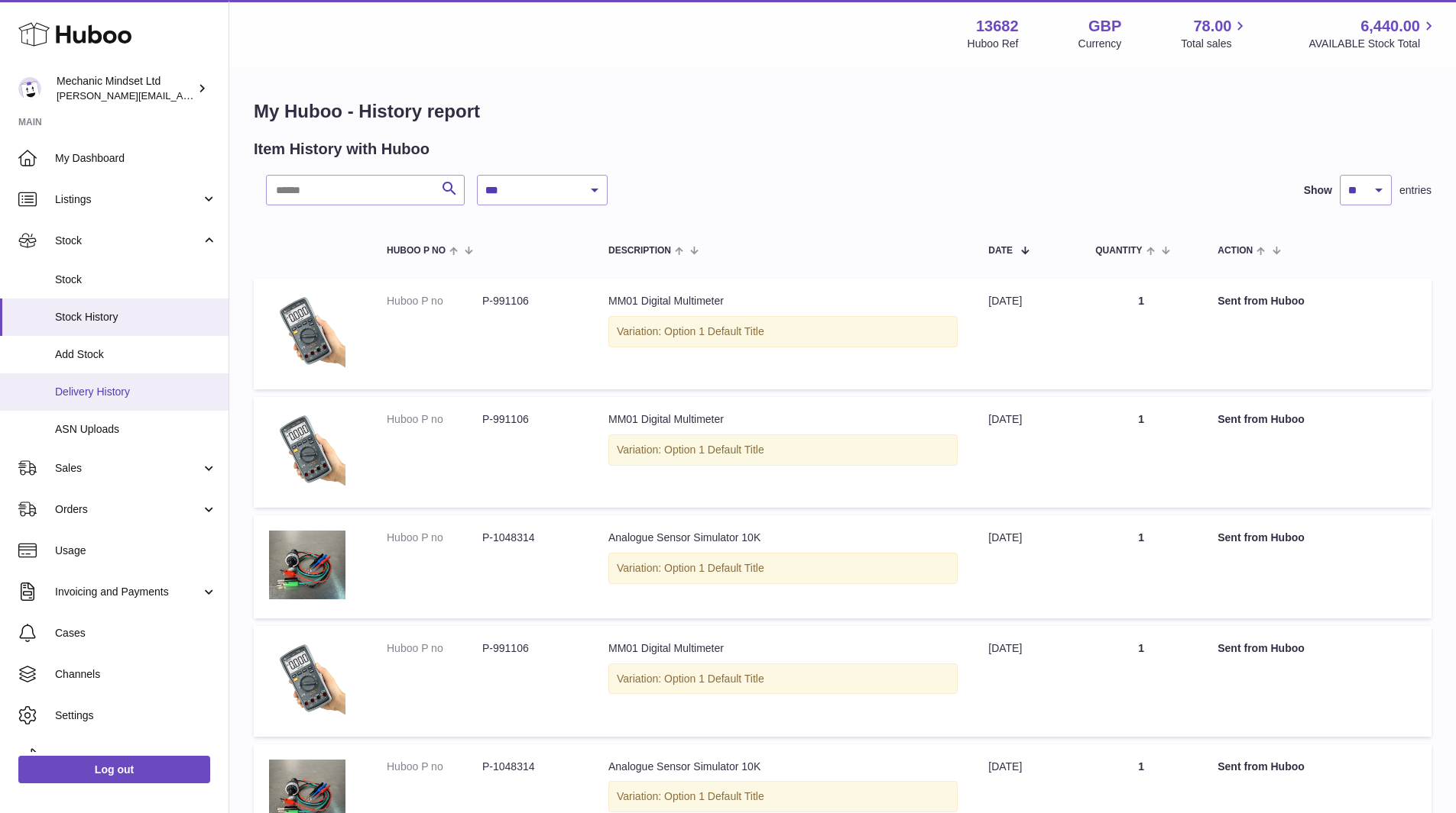
click at [114, 394] on span "Delivery History" at bounding box center [136, 393] width 162 height 15
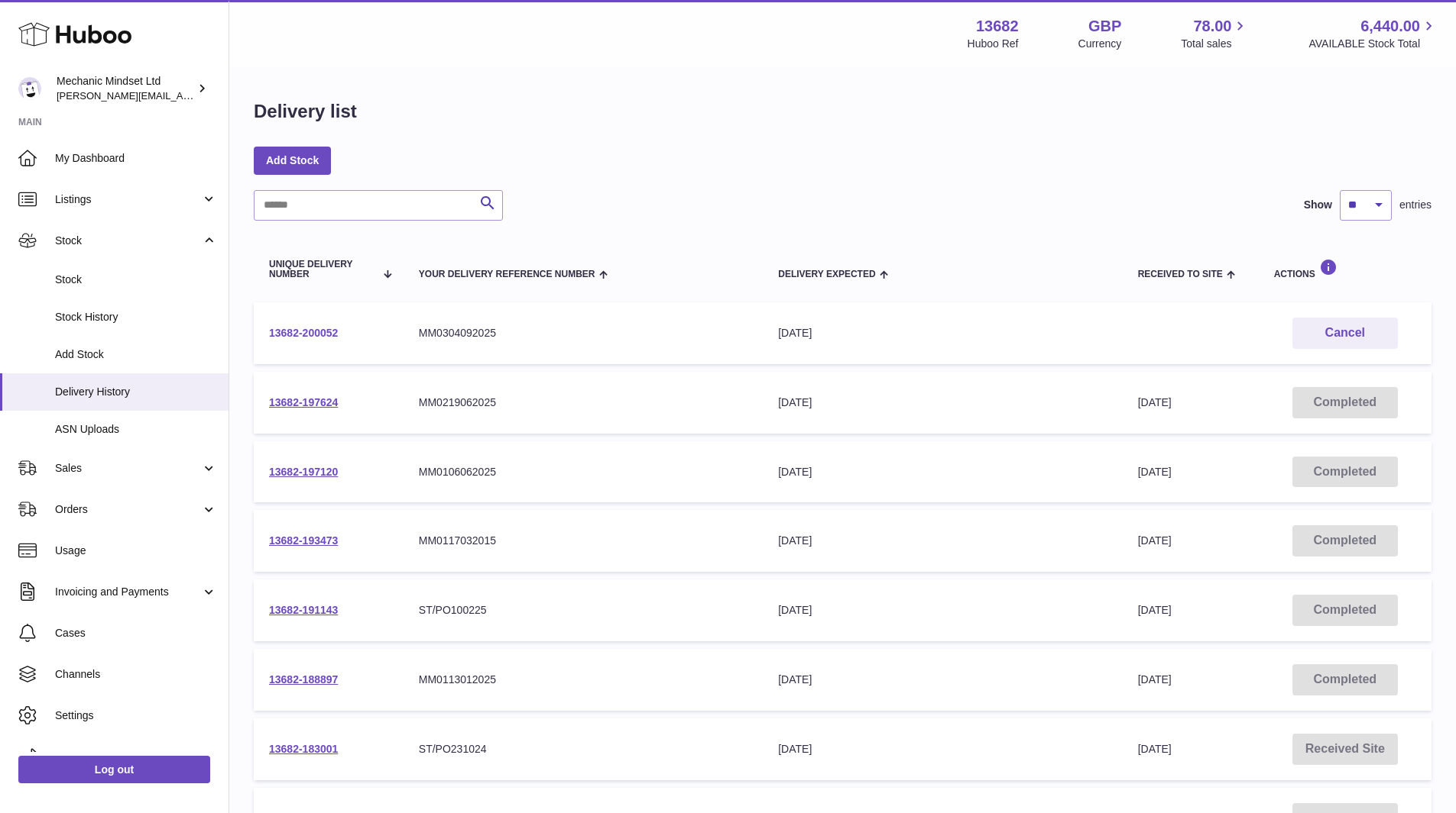
click at [312, 330] on link "13682-200052" at bounding box center [303, 332] width 69 height 12
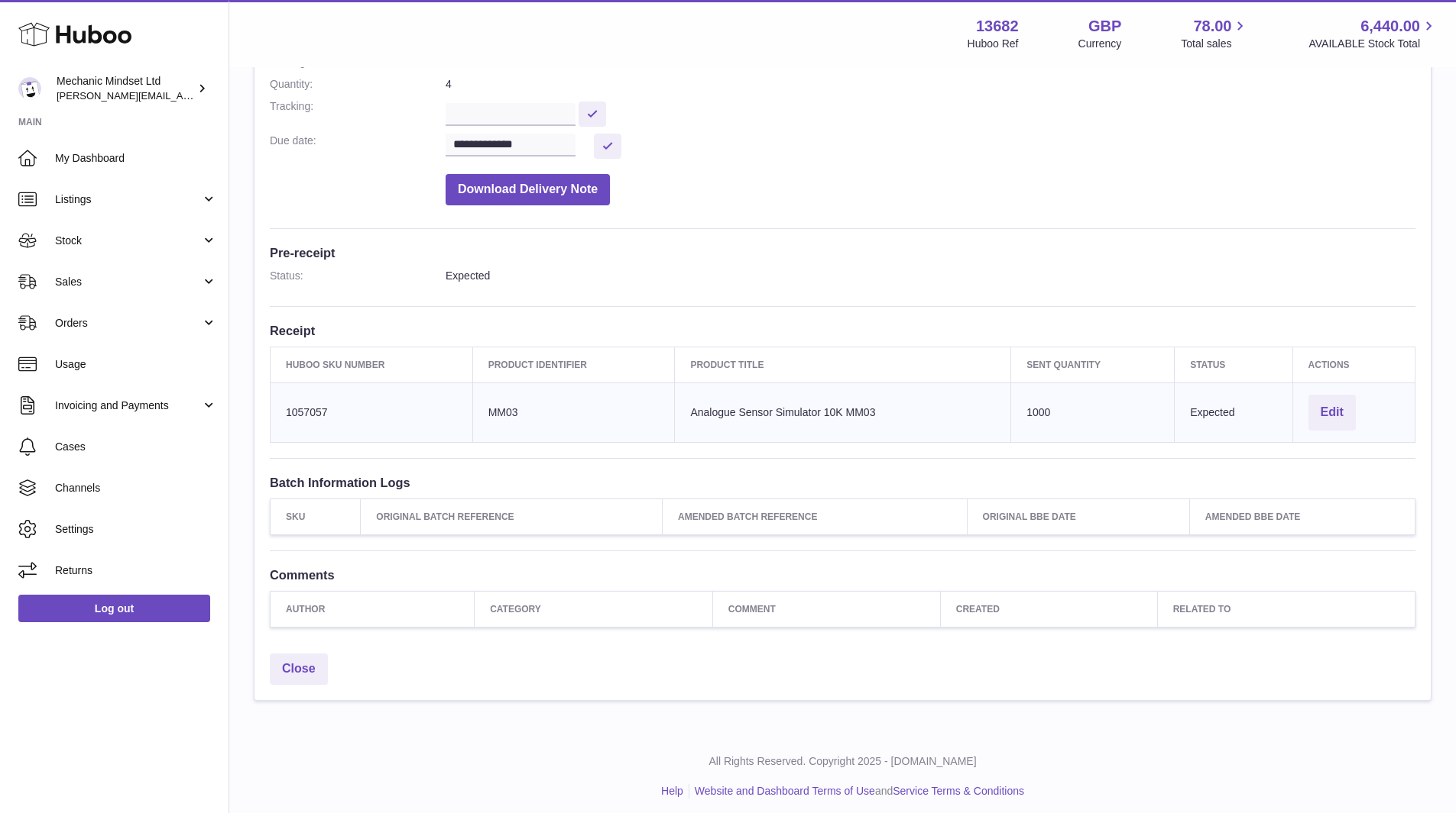
scroll to position [253, 0]
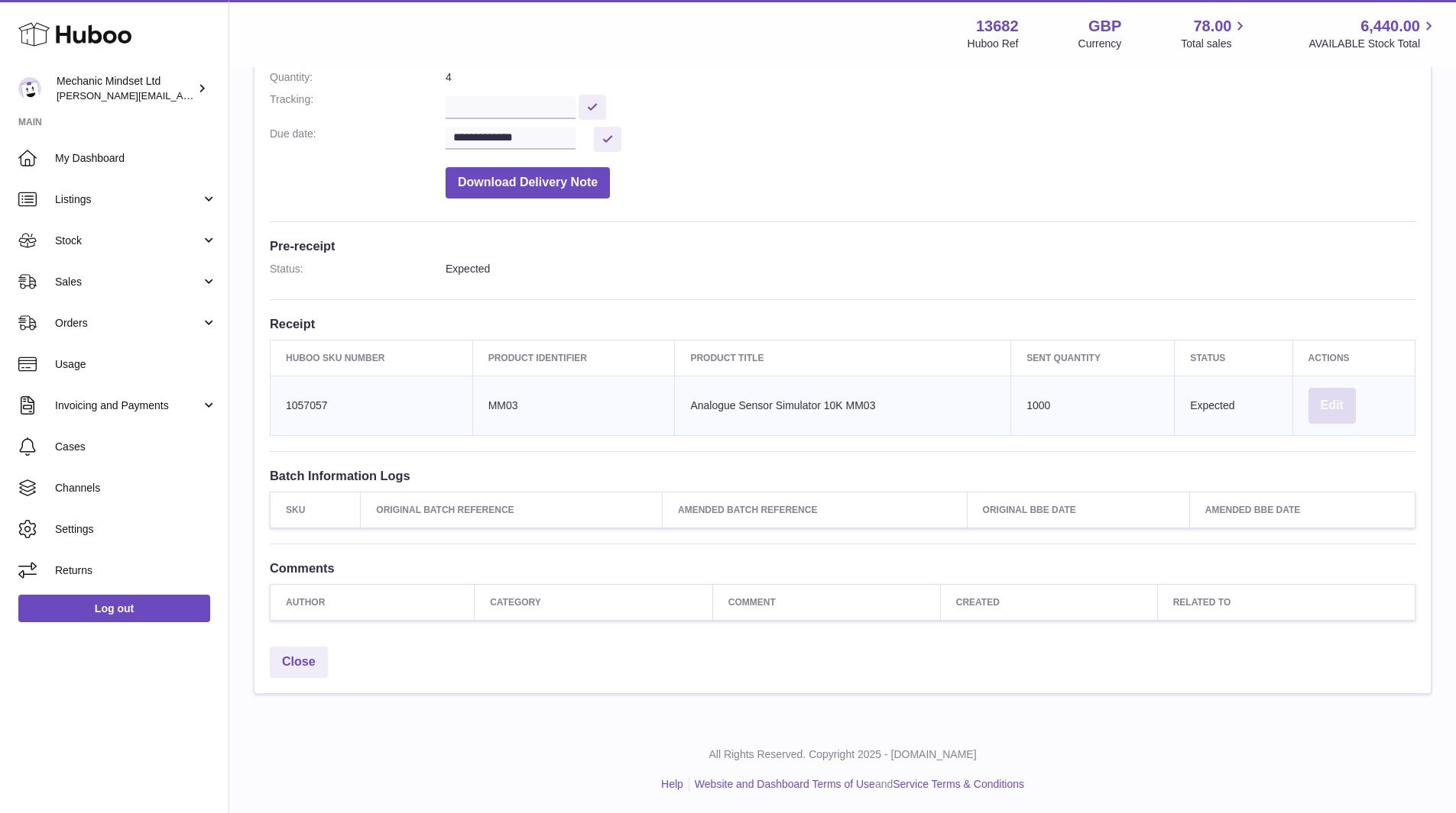
click at [1342, 403] on button "Edit" at bounding box center [1332, 406] width 48 height 36
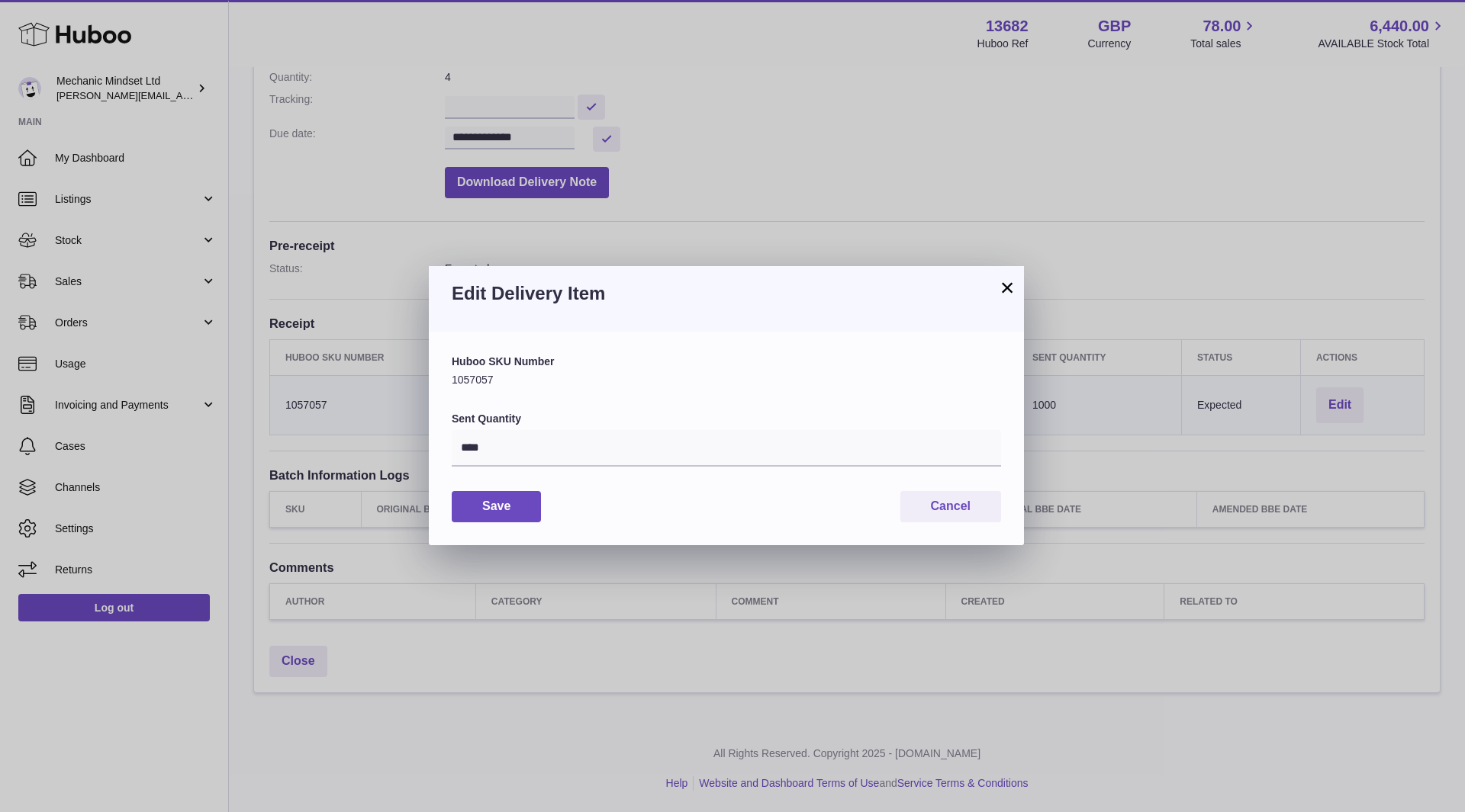
click at [1002, 288] on button "×" at bounding box center [1008, 288] width 18 height 18
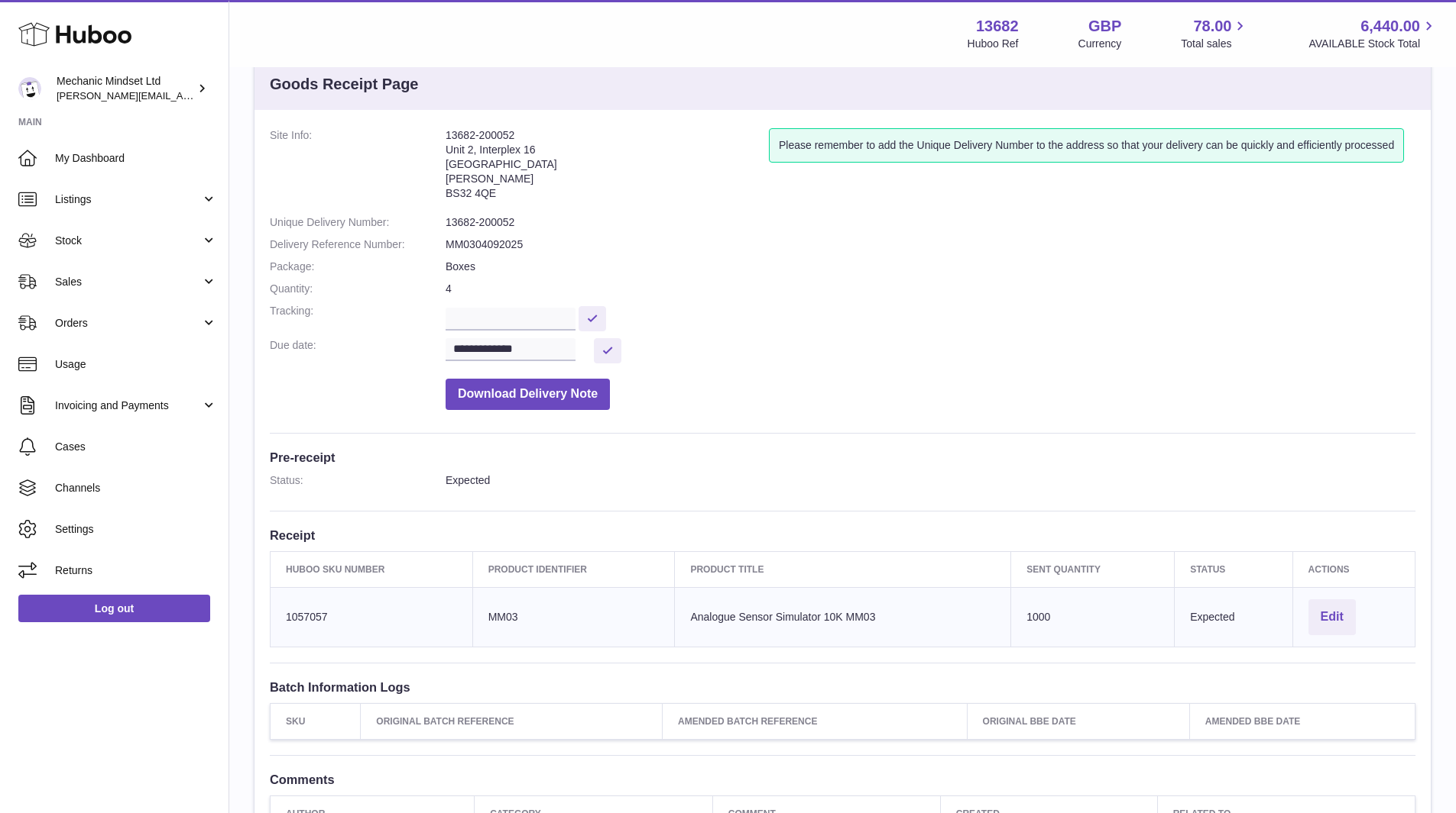
scroll to position [24, 0]
